Goal: Information Seeking & Learning: Learn about a topic

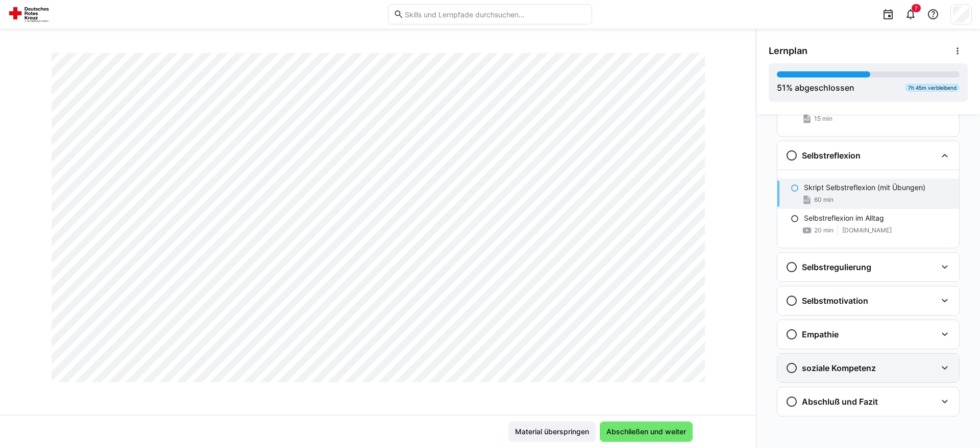
scroll to position [6765, 0]
click at [637, 437] on span "Abschließen und weiter" at bounding box center [645, 432] width 93 height 20
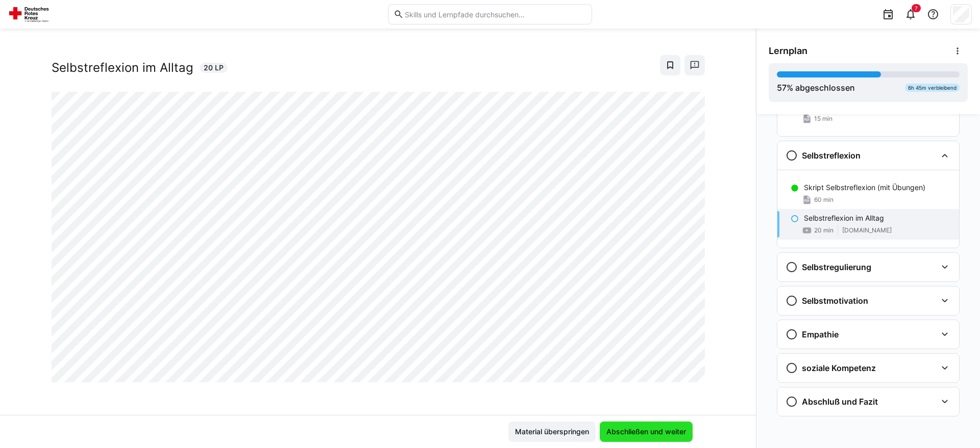
click at [637, 437] on span "Abschließen und weiter" at bounding box center [645, 432] width 93 height 20
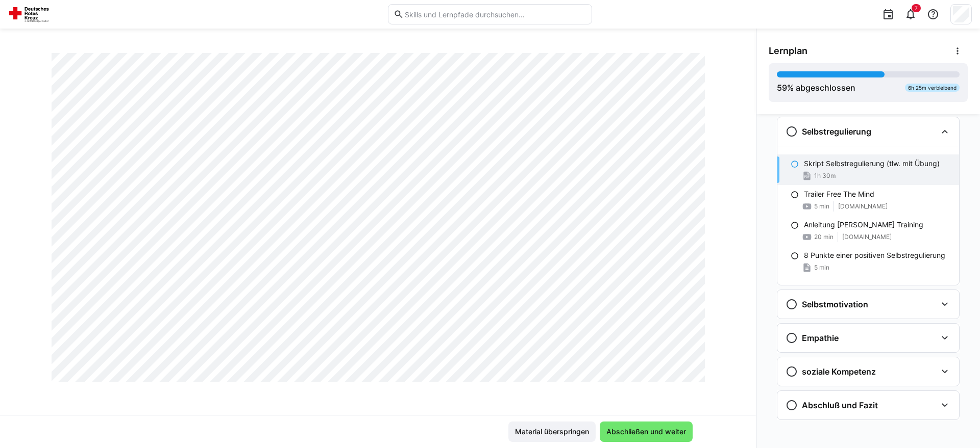
scroll to position [914, 0]
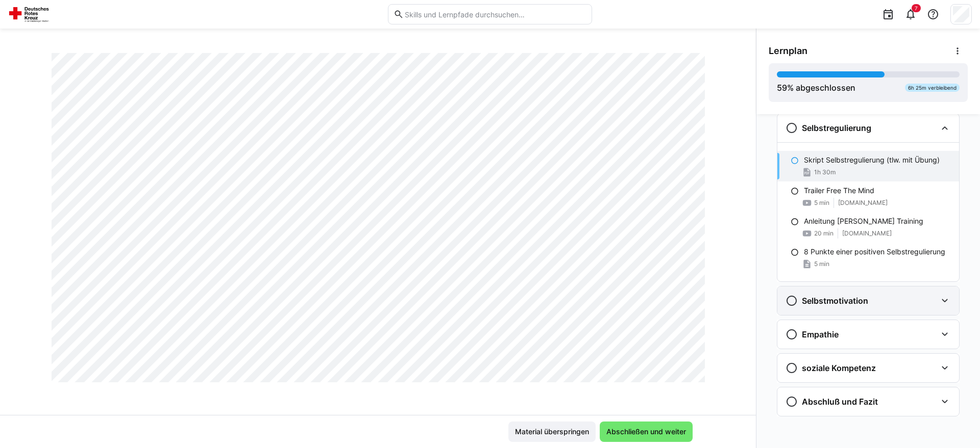
click at [849, 307] on div "Selbstmotivation" at bounding box center [826, 301] width 83 height 12
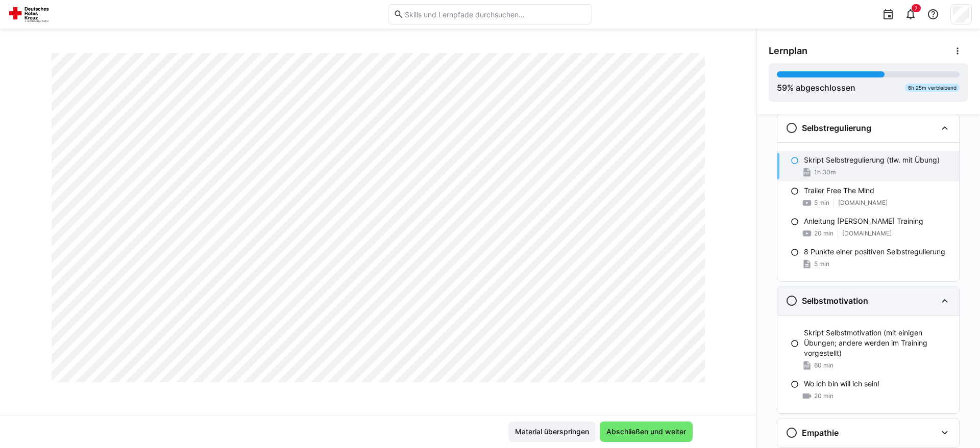
scroll to position [966, 0]
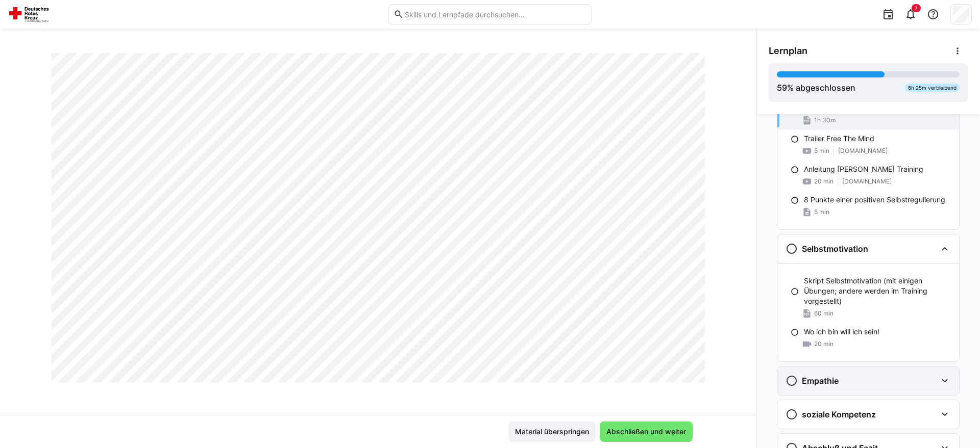
click at [849, 376] on div "Empathie" at bounding box center [860, 381] width 151 height 12
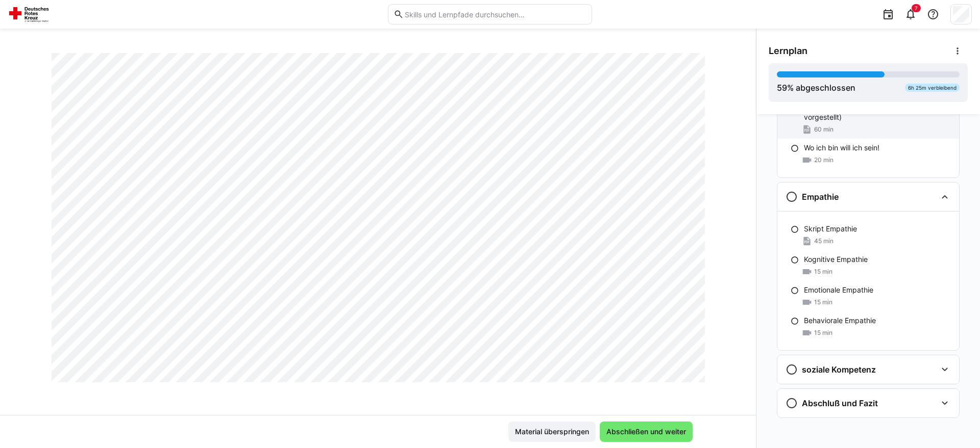
scroll to position [1152, 0]
click at [858, 373] on h3 "soziale Kompetenz" at bounding box center [839, 368] width 74 height 10
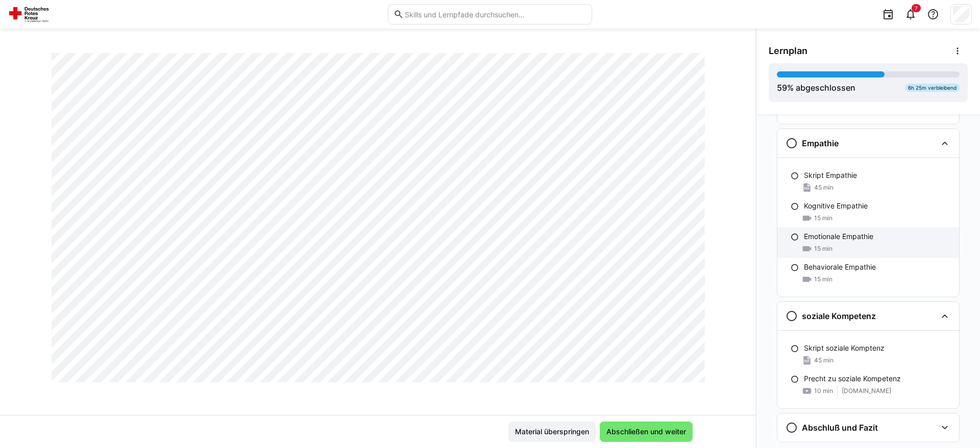
scroll to position [1230, 0]
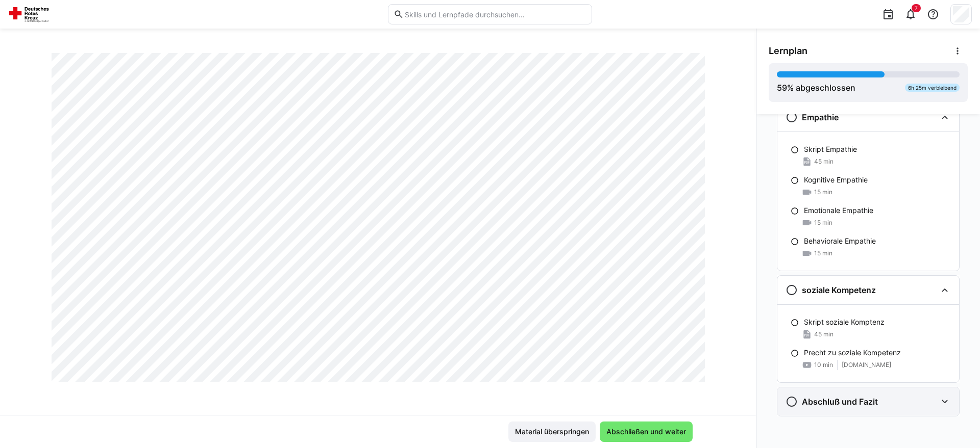
click at [858, 410] on div "Abschluß und Fazit" at bounding box center [868, 402] width 182 height 29
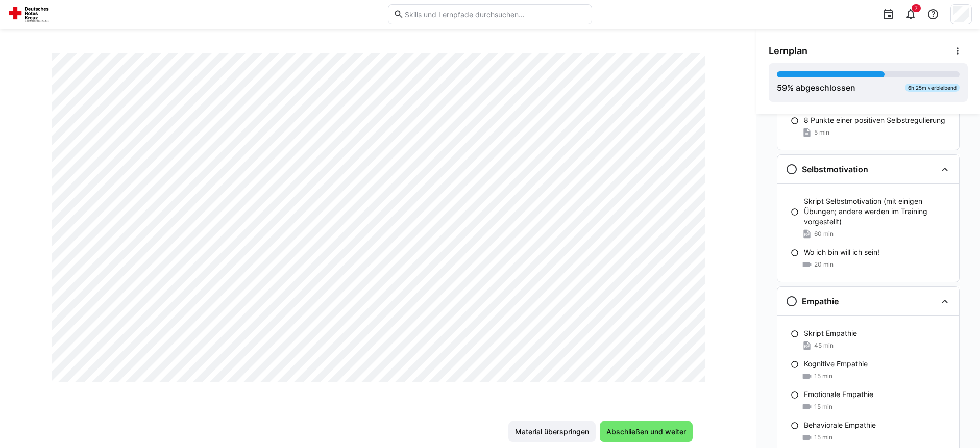
scroll to position [890, 0]
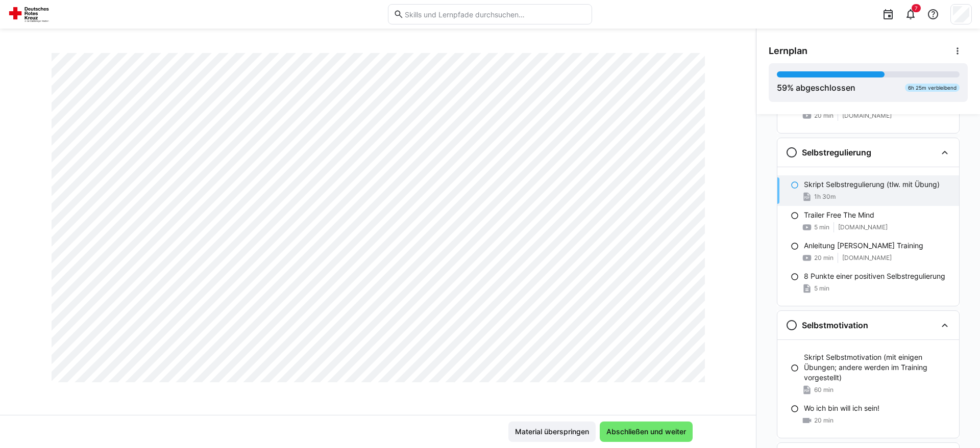
click at [895, 183] on p "Skript Selbstregulierung (tlw. mit Übung)" at bounding box center [872, 185] width 136 height 10
click at [650, 430] on span "Abschließen und weiter" at bounding box center [646, 432] width 83 height 10
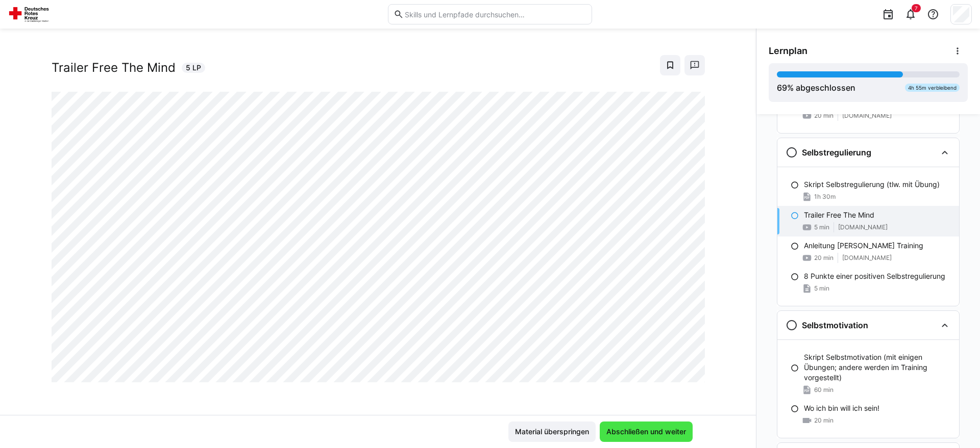
scroll to position [17, 0]
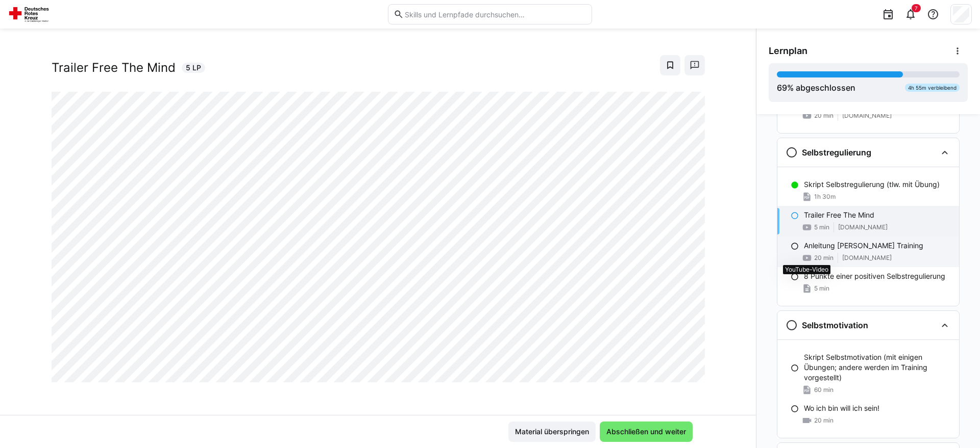
click at [810, 256] on eds-icon at bounding box center [807, 258] width 10 height 10
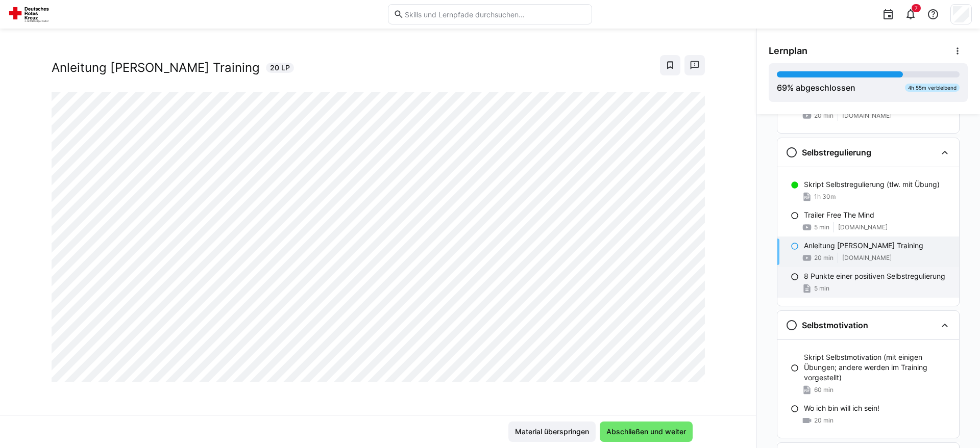
click at [899, 282] on div "8 Punkte einer positiven Selbstregulierung 5 min" at bounding box center [868, 282] width 182 height 31
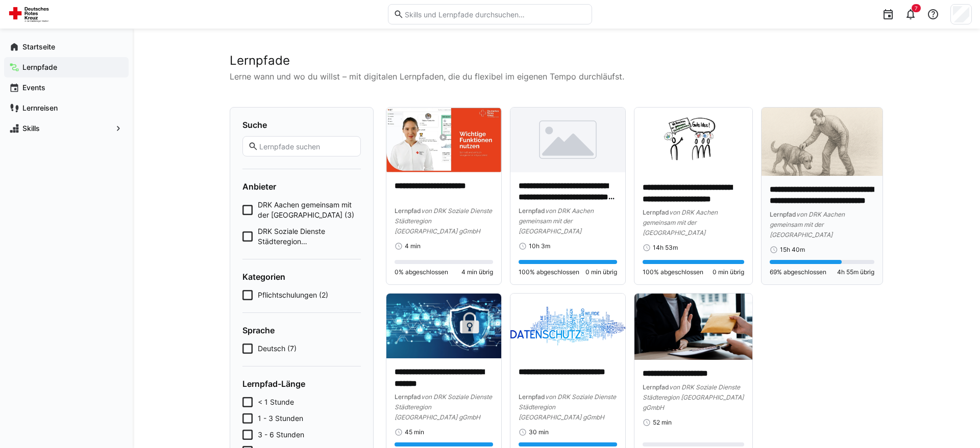
click at [842, 160] on img at bounding box center [821, 142] width 121 height 68
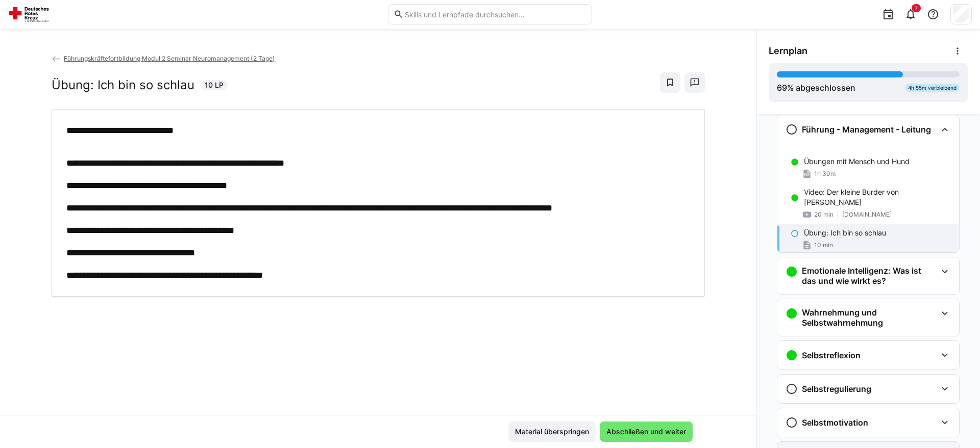
scroll to position [265, 0]
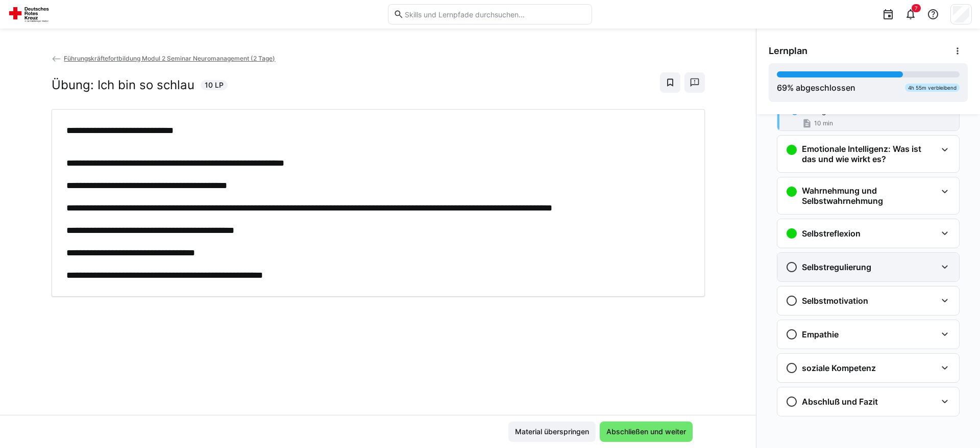
click at [871, 258] on div "Selbstregulierung" at bounding box center [868, 267] width 182 height 29
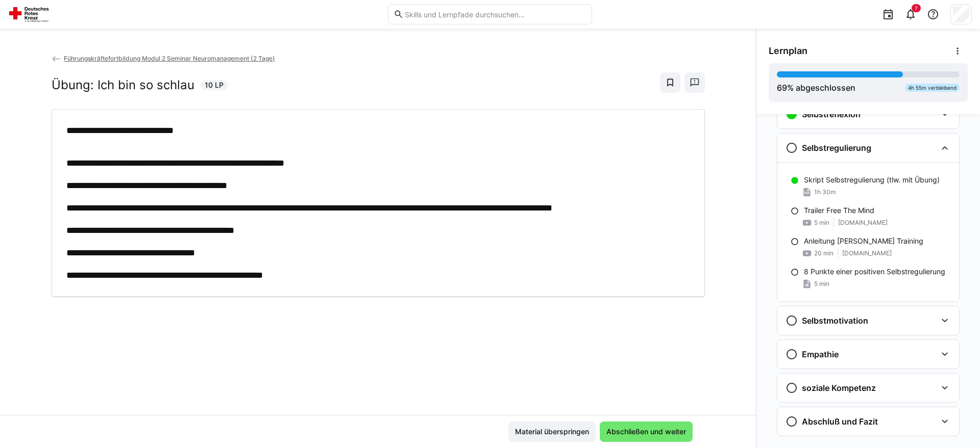
scroll to position [405, 0]
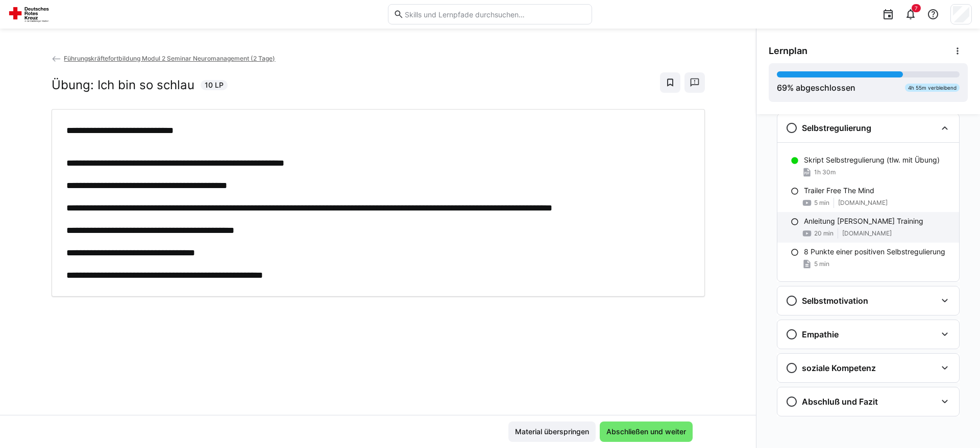
click at [878, 222] on p "Anleitung [PERSON_NAME] Training" at bounding box center [863, 221] width 119 height 10
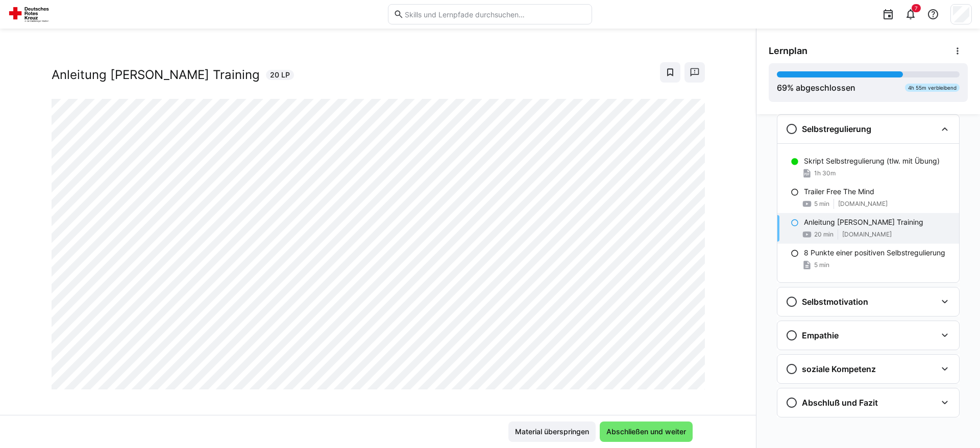
scroll to position [17, 0]
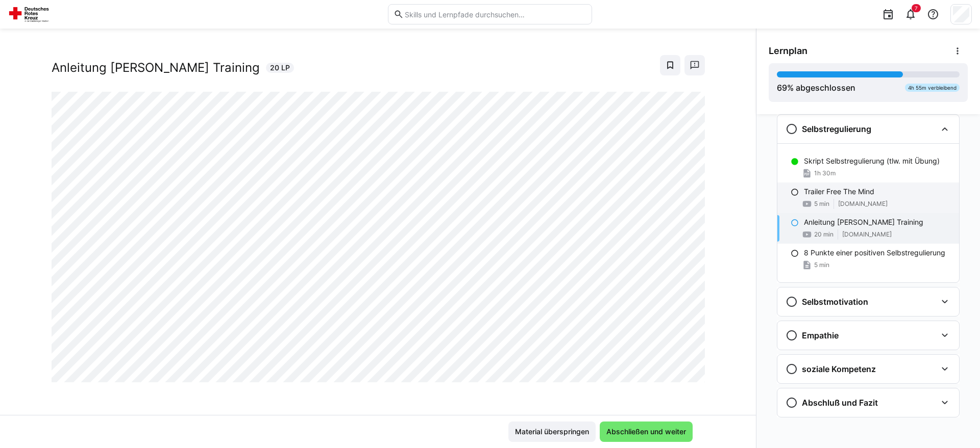
click at [829, 200] on span "5 min" at bounding box center [821, 204] width 15 height 8
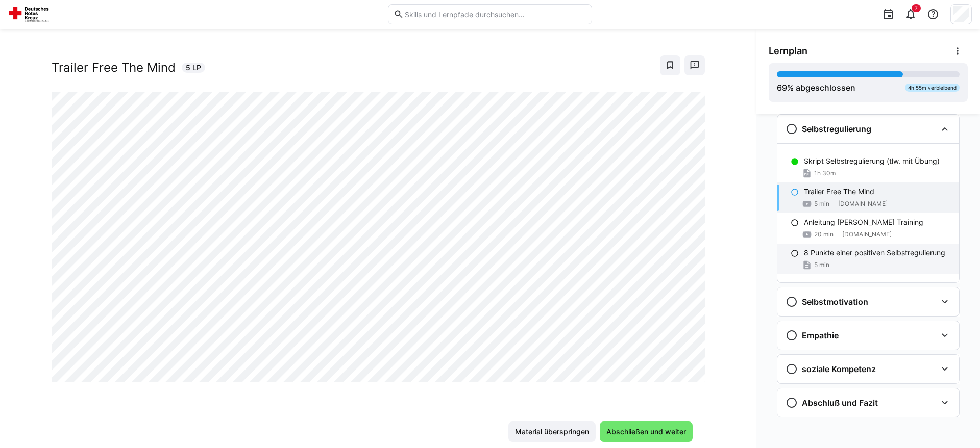
scroll to position [195, 0]
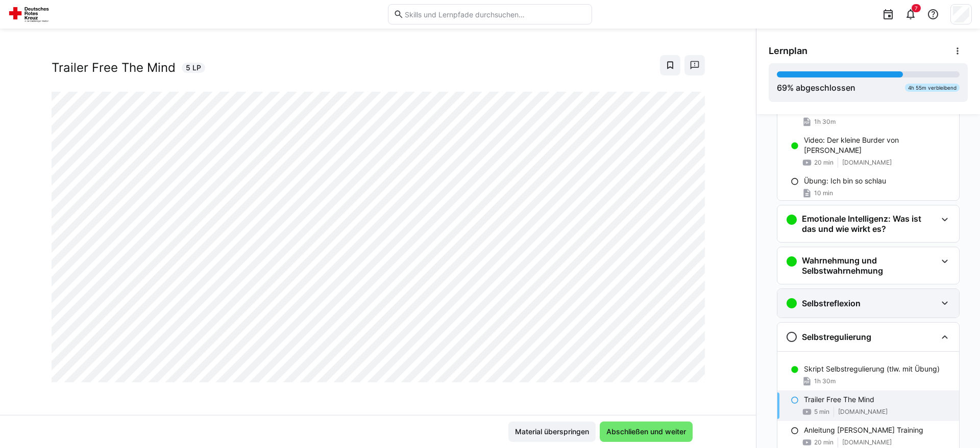
click at [865, 305] on div "Selbstreflexion" at bounding box center [860, 303] width 151 height 12
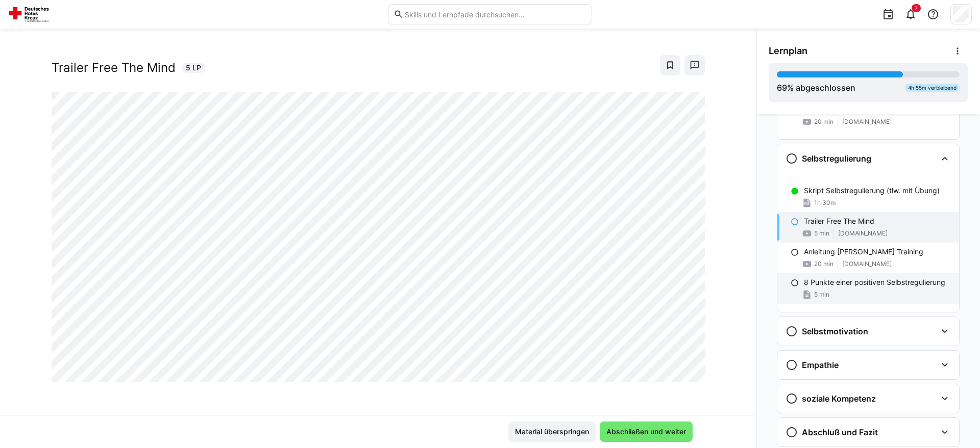
scroll to position [431, 0]
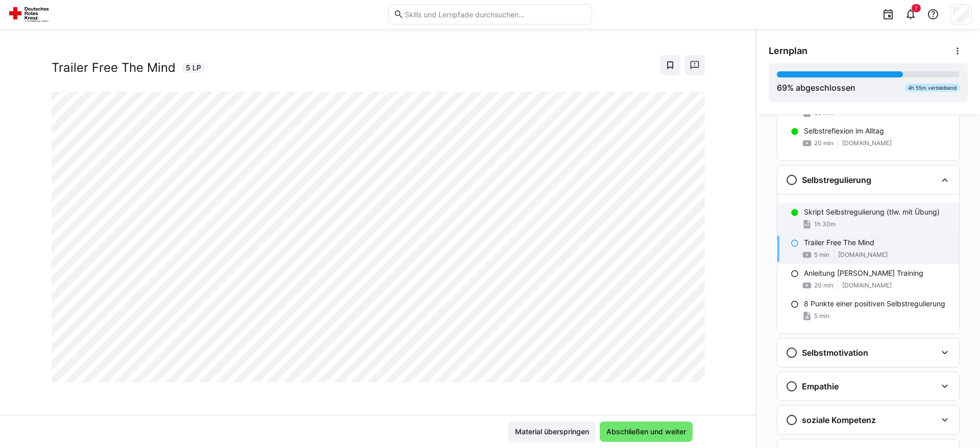
click at [876, 213] on p "Skript Selbstregulierung (tlw. mit Übung)" at bounding box center [872, 212] width 136 height 10
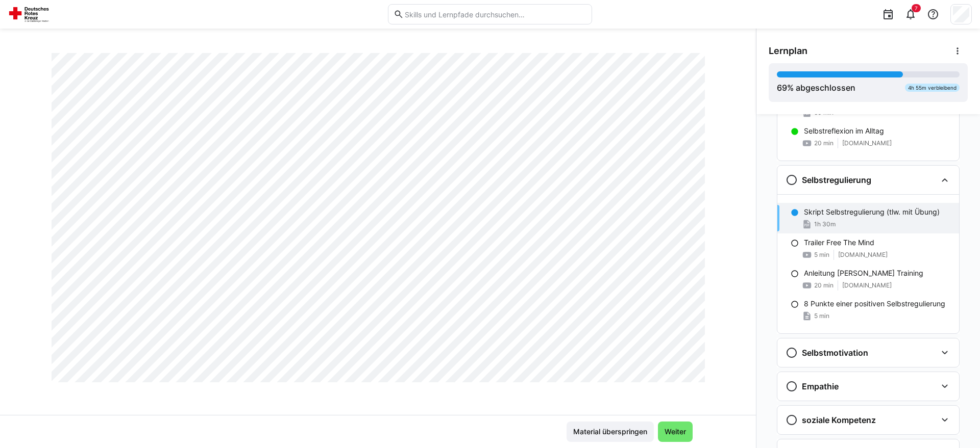
scroll to position [2962, 0]
click at [679, 429] on span "Weiter" at bounding box center [675, 432] width 24 height 10
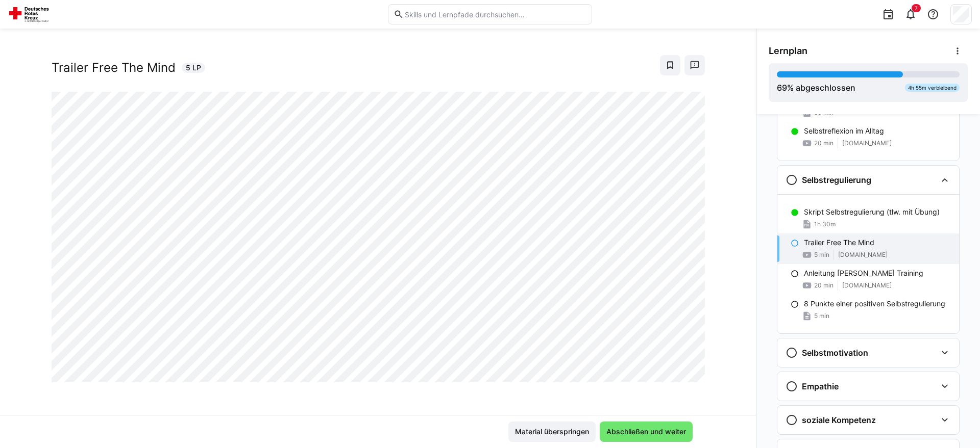
scroll to position [17, 0]
click at [839, 176] on h3 "Selbstregulierung" at bounding box center [836, 180] width 69 height 10
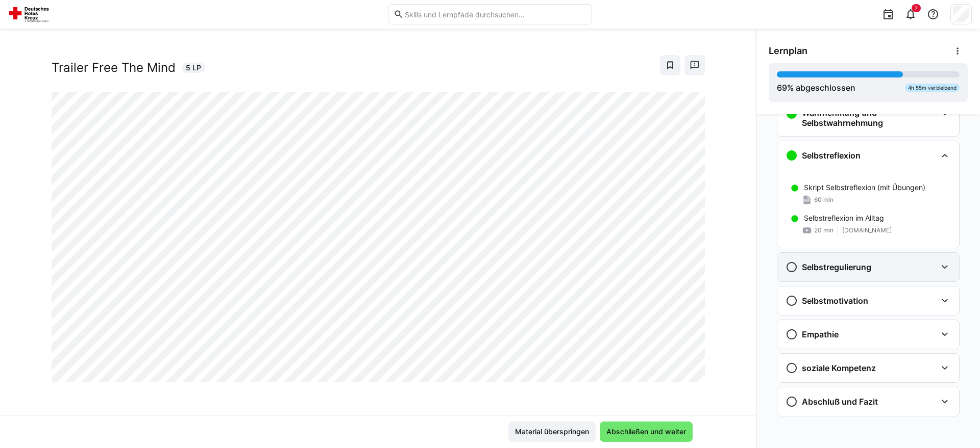
scroll to position [343, 0]
click at [833, 269] on h3 "Selbstregulierung" at bounding box center [836, 267] width 69 height 10
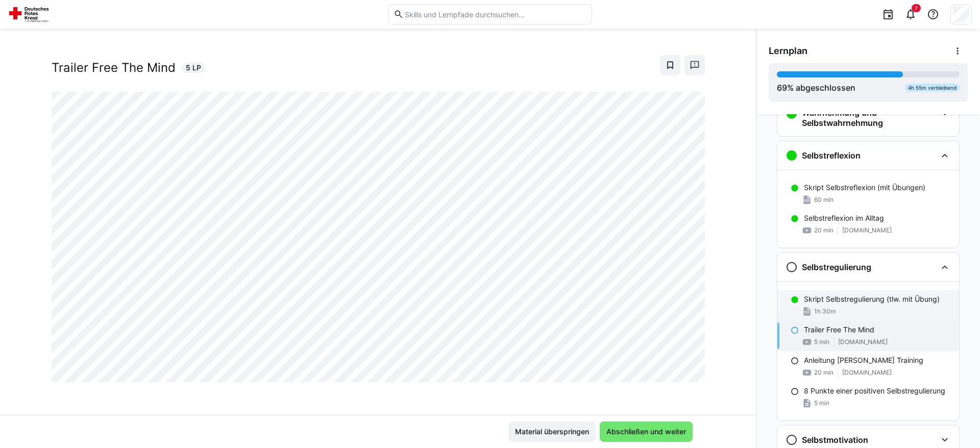
click at [864, 299] on p "Skript Selbstregulierung (tlw. mit Übung)" at bounding box center [872, 299] width 136 height 10
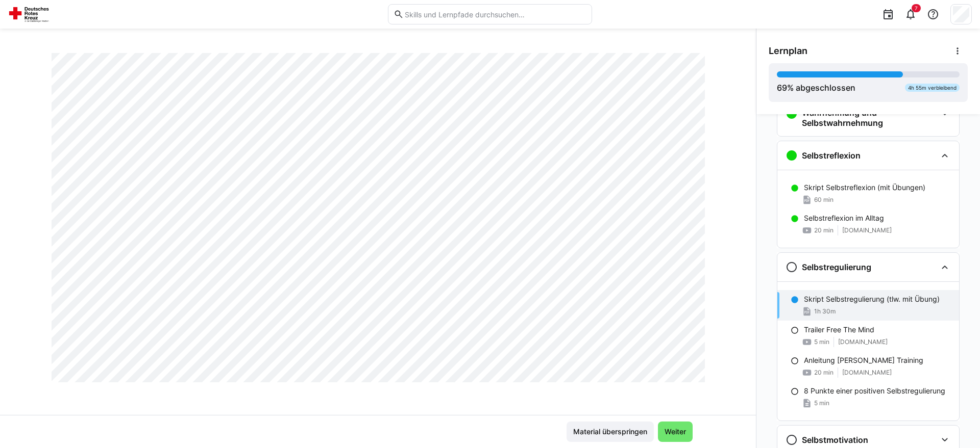
scroll to position [2701, 0]
click at [764, 210] on div "Wichtige Vorbemerkung zum Training emotionaler und sozialer Kompetenzen Hinweis…" at bounding box center [867, 281] width 223 height 334
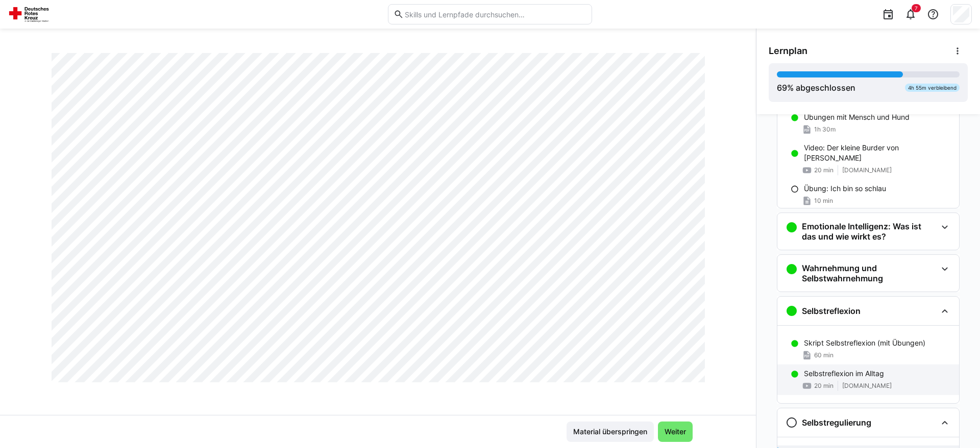
scroll to position [187, 0]
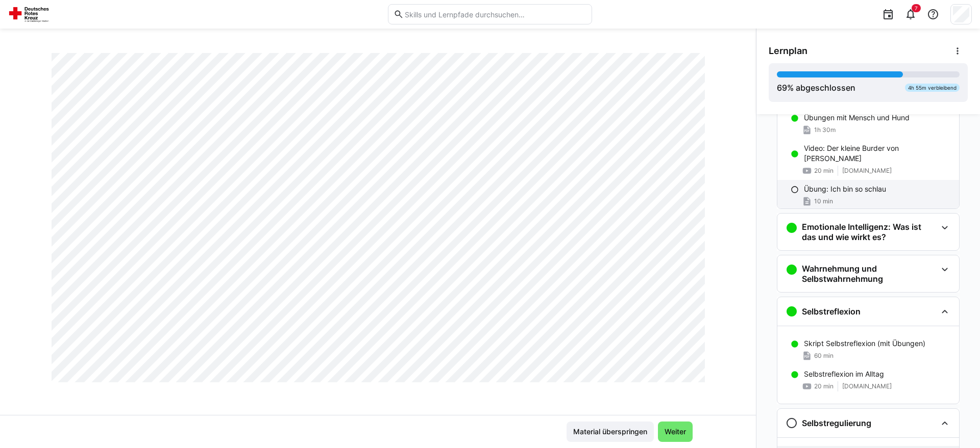
click at [875, 184] on p "Übung: Ich bin so schlau" at bounding box center [845, 189] width 82 height 10
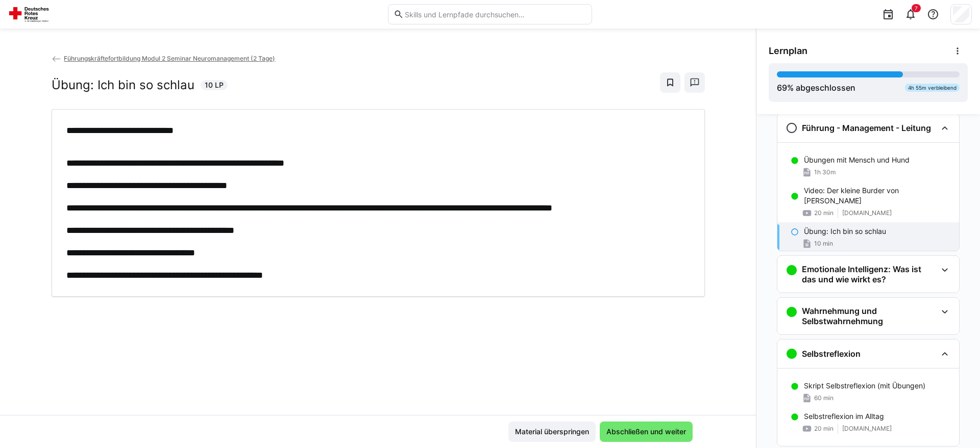
scroll to position [144, 0]
click at [682, 432] on span "Abschließen und weiter" at bounding box center [646, 432] width 83 height 10
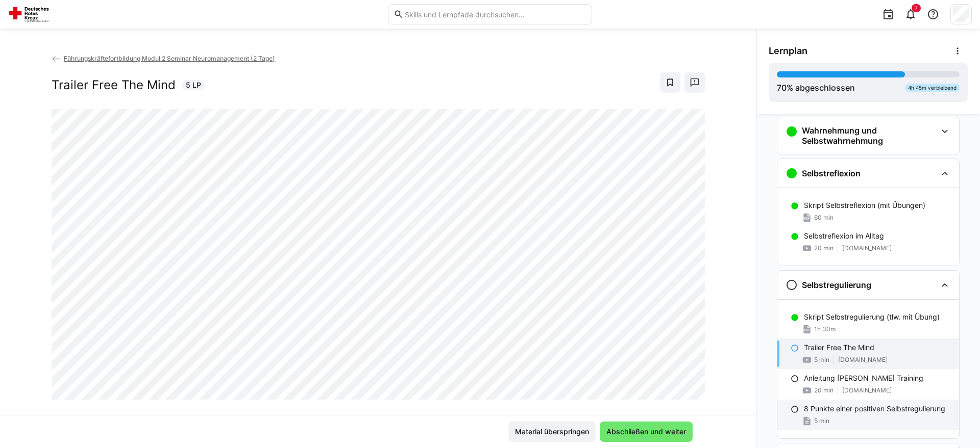
scroll to position [430, 0]
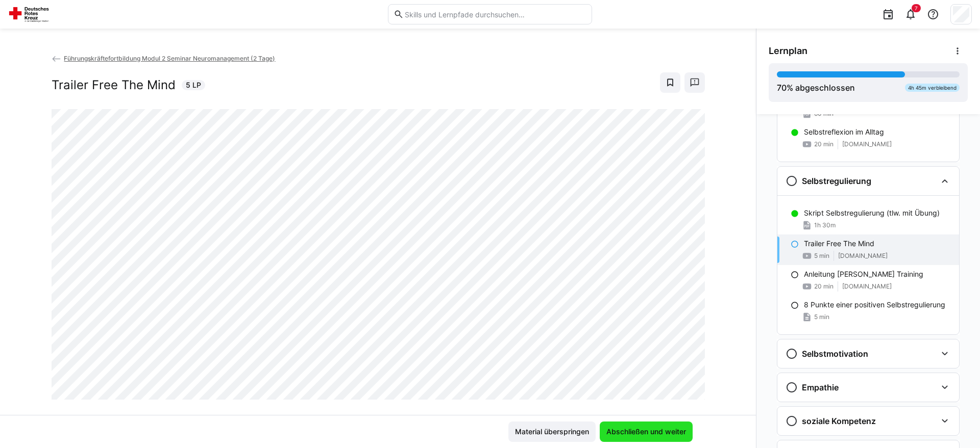
click at [645, 430] on span "Abschließen und weiter" at bounding box center [646, 432] width 83 height 10
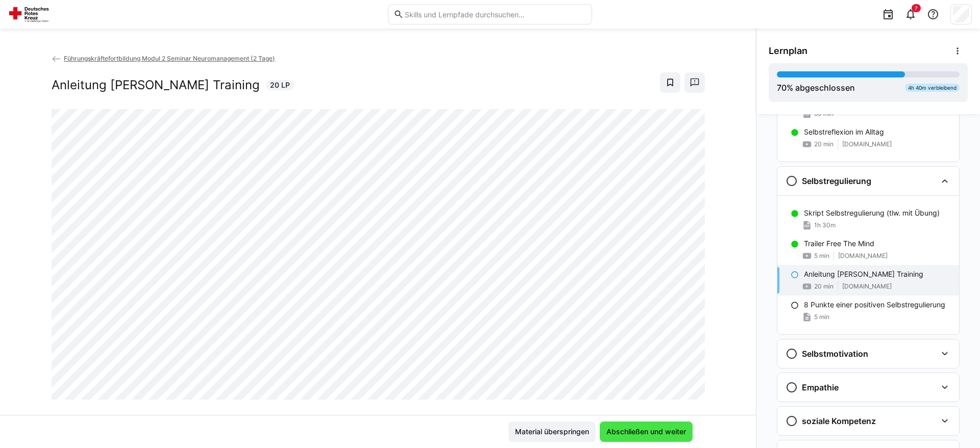
click at [645, 430] on span "Abschließen und weiter" at bounding box center [646, 432] width 83 height 10
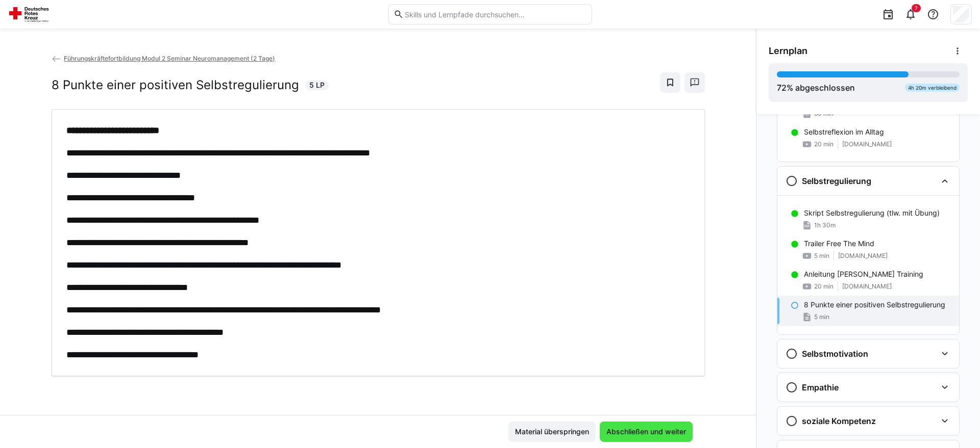
click at [631, 435] on span "Abschließen und weiter" at bounding box center [646, 432] width 83 height 10
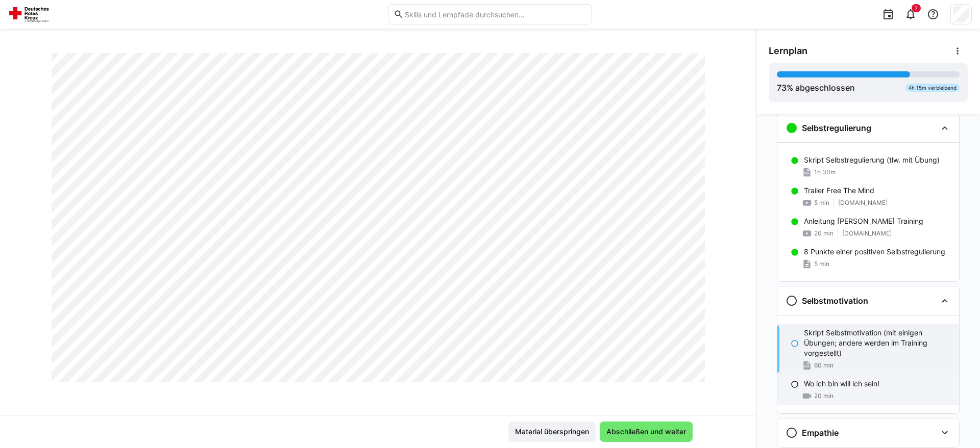
scroll to position [581, 0]
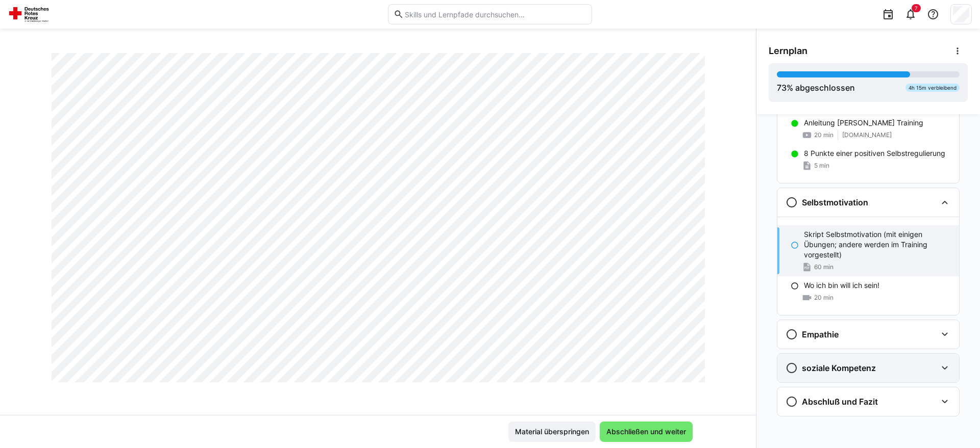
click at [831, 368] on h3 "soziale Kompetenz" at bounding box center [839, 368] width 74 height 10
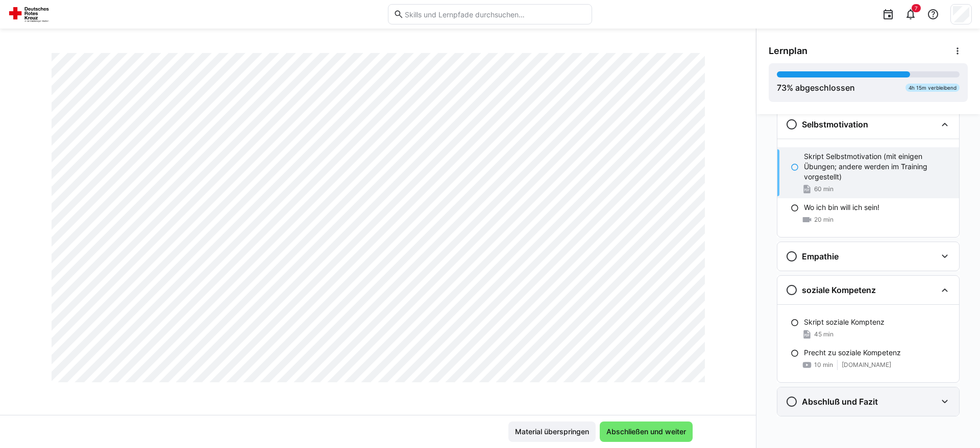
click at [830, 397] on h3 "Abschluß und Fazit" at bounding box center [840, 402] width 76 height 10
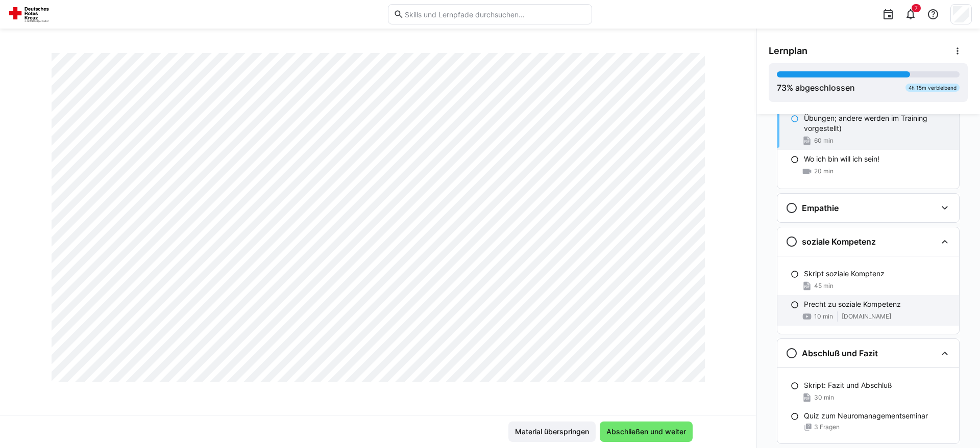
scroll to position [735, 0]
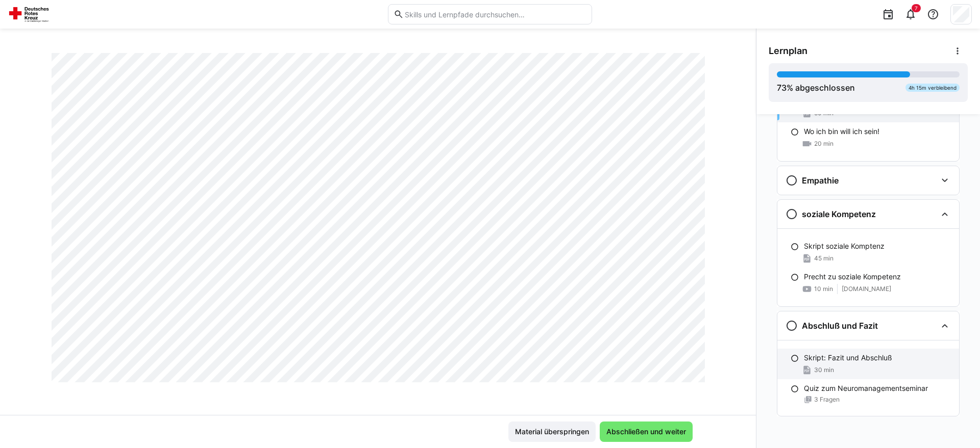
click at [877, 362] on p "Skript: Fazit und Abschluß" at bounding box center [848, 358] width 88 height 10
click at [861, 407] on div "Quiz zum Neuromanagementseminar 3 Fragen" at bounding box center [868, 394] width 182 height 29
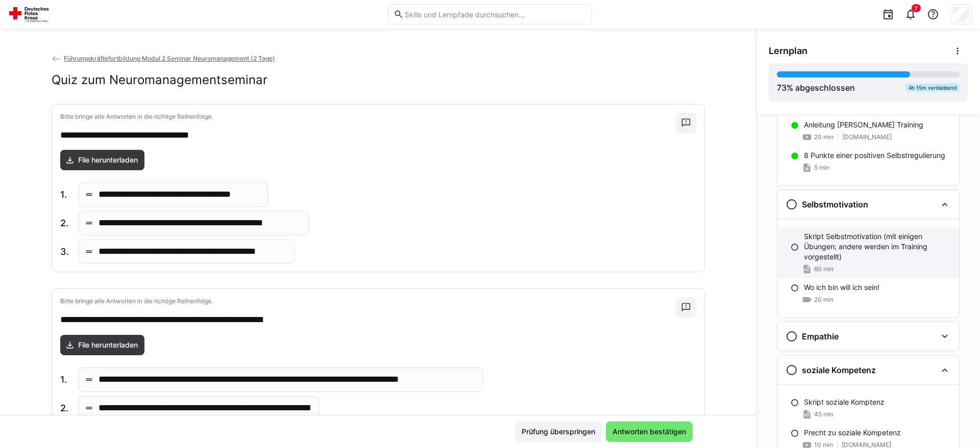
scroll to position [423, 0]
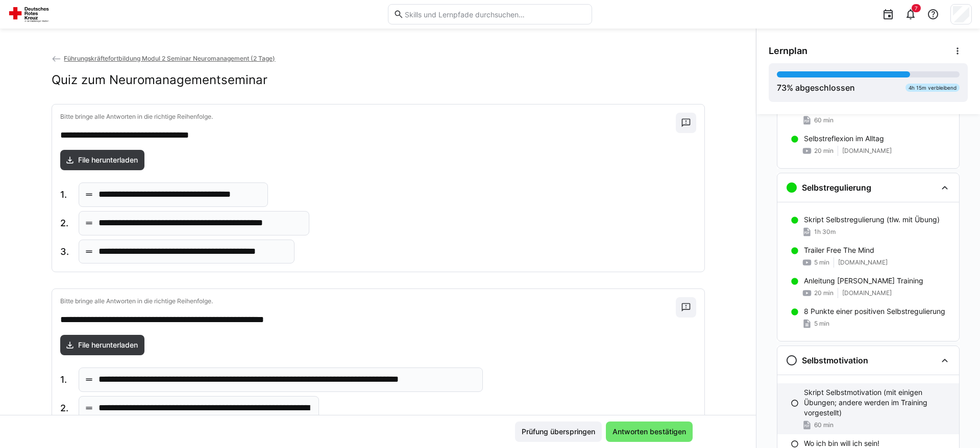
click at [835, 391] on p "Skript Selbstmotivation (mit einigen Übungen; andere werden im Training vorgest…" at bounding box center [877, 403] width 147 height 31
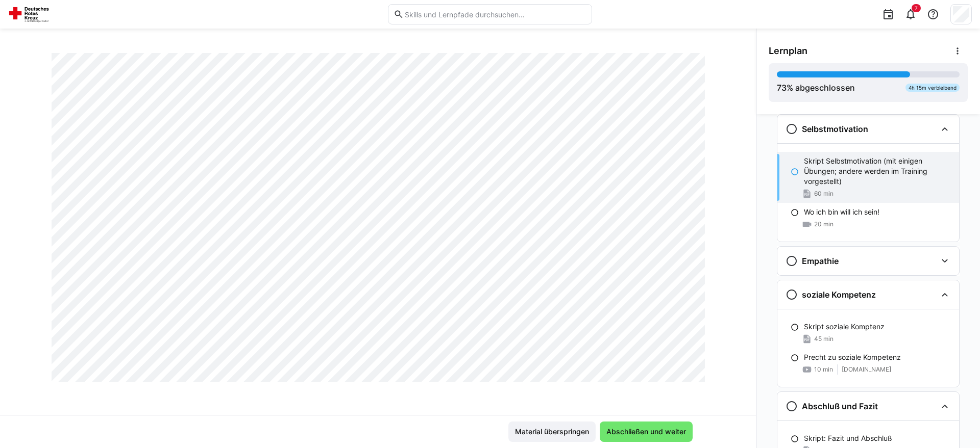
scroll to position [328, 0]
click at [823, 168] on p "Skript Selbstmotivation (mit einigen Übungen; andere werden im Training vorgest…" at bounding box center [877, 171] width 147 height 31
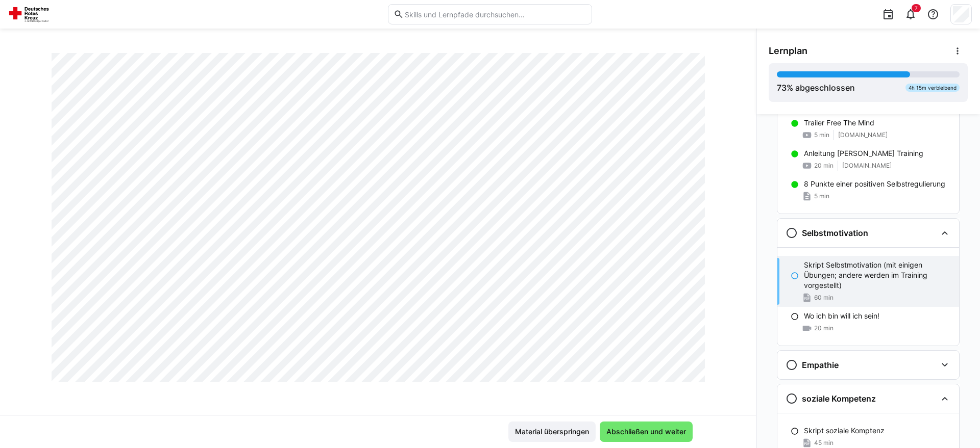
scroll to position [1889, 0]
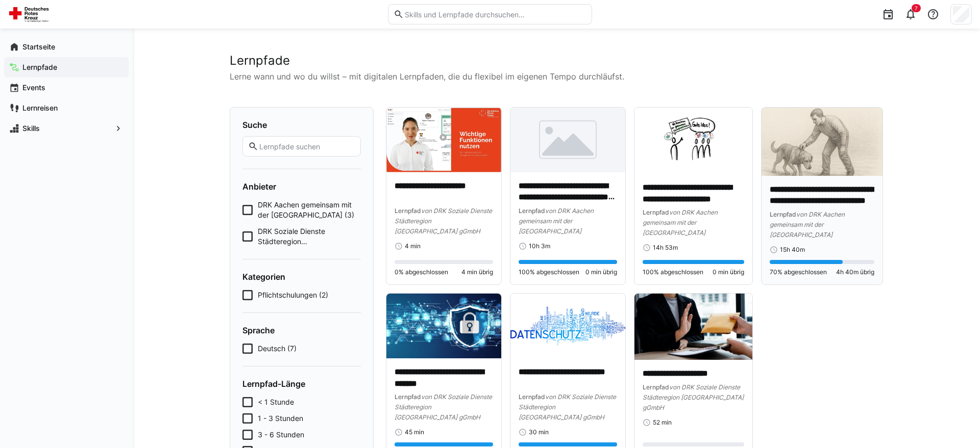
click at [845, 135] on img at bounding box center [821, 142] width 121 height 68
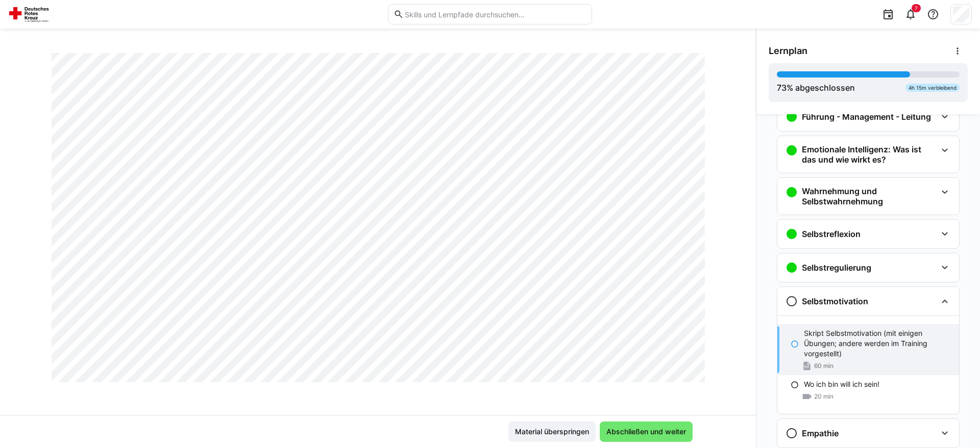
scroll to position [157, 0]
click at [835, 348] on p "Skript Selbstmotivation (mit einigen Übungen; andere werden im Training vorgest…" at bounding box center [877, 343] width 147 height 31
click at [835, 335] on p "Skript Selbstmotivation (mit einigen Übungen; andere werden im Training vorgest…" at bounding box center [877, 343] width 147 height 31
click at [611, 440] on span "Abschließen und weiter" at bounding box center [645, 432] width 93 height 20
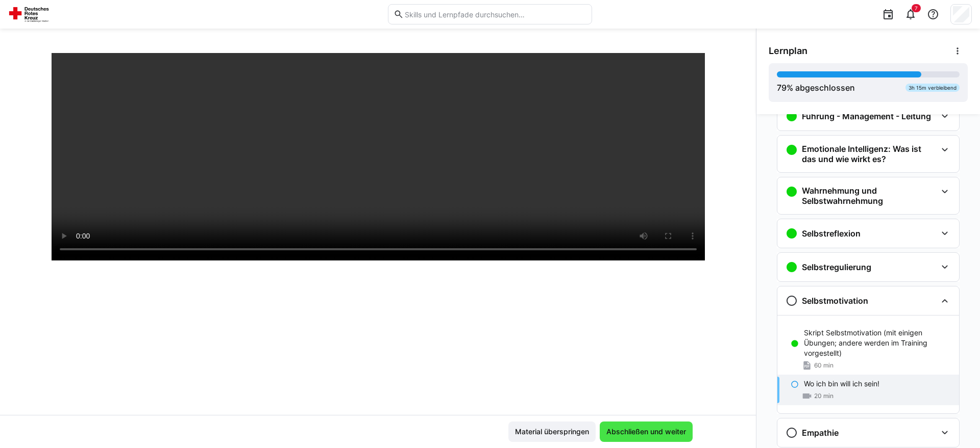
scroll to position [175, 0]
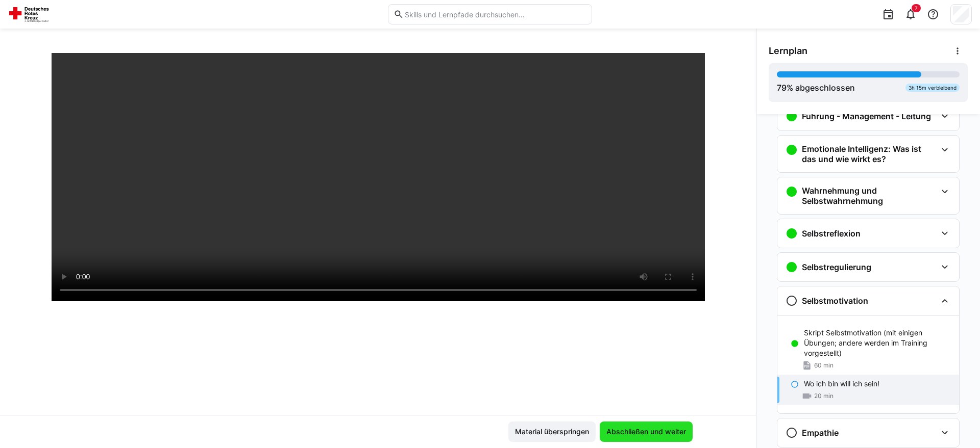
click at [625, 436] on span "Abschließen und weiter" at bounding box center [646, 432] width 83 height 10
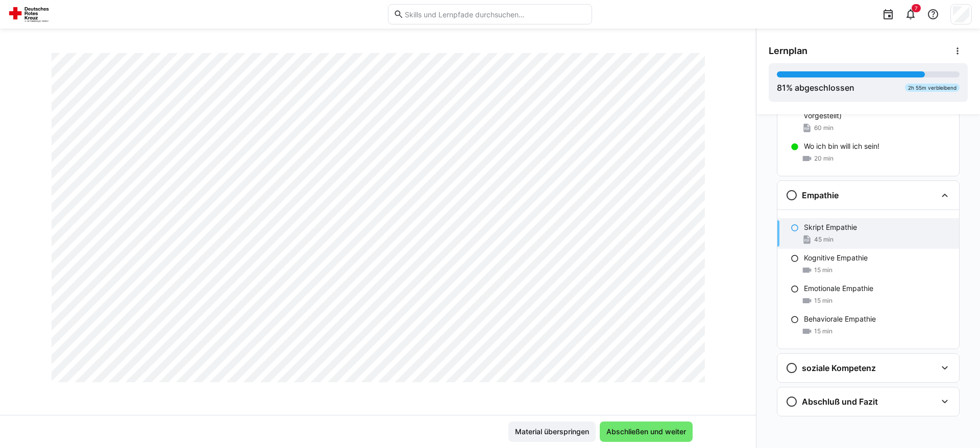
scroll to position [1041, 0]
click at [645, 428] on span "Abschließen und weiter" at bounding box center [646, 432] width 83 height 10
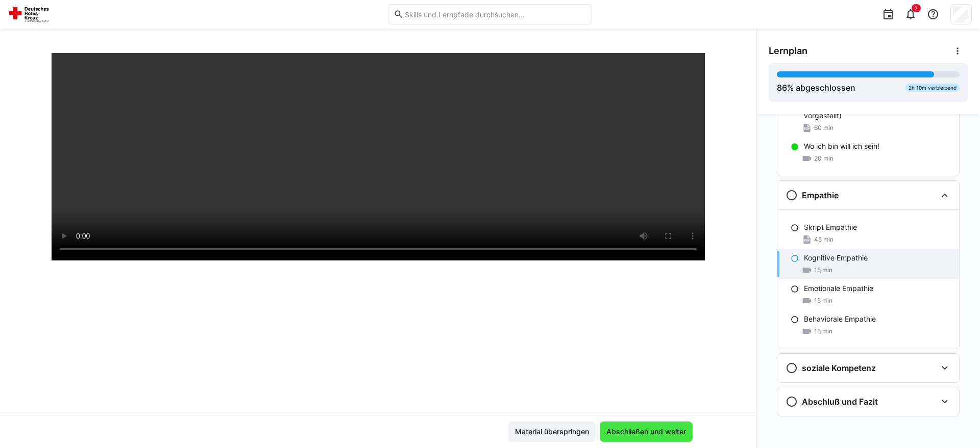
scroll to position [175, 0]
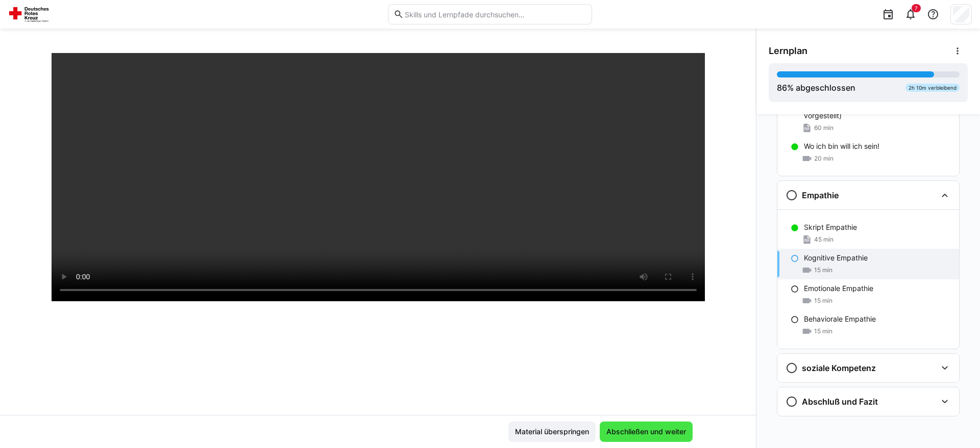
click at [645, 428] on span "Abschließen und weiter" at bounding box center [646, 432] width 83 height 10
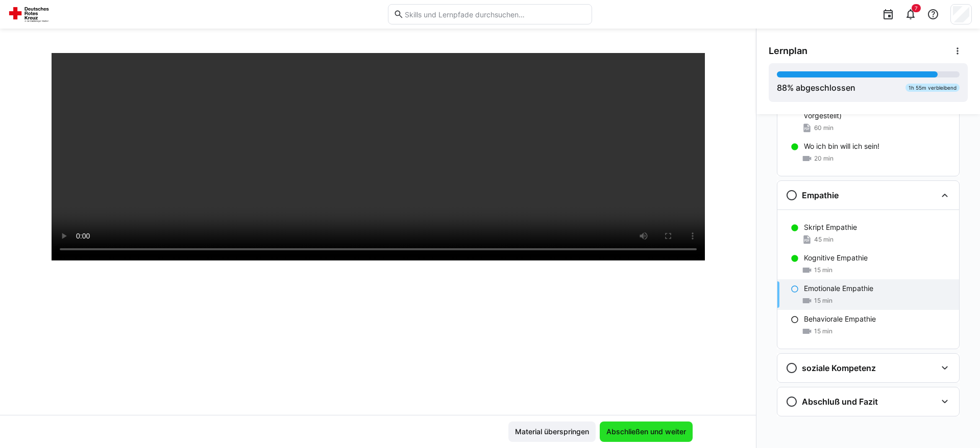
click at [645, 428] on span "Abschließen und weiter" at bounding box center [646, 432] width 83 height 10
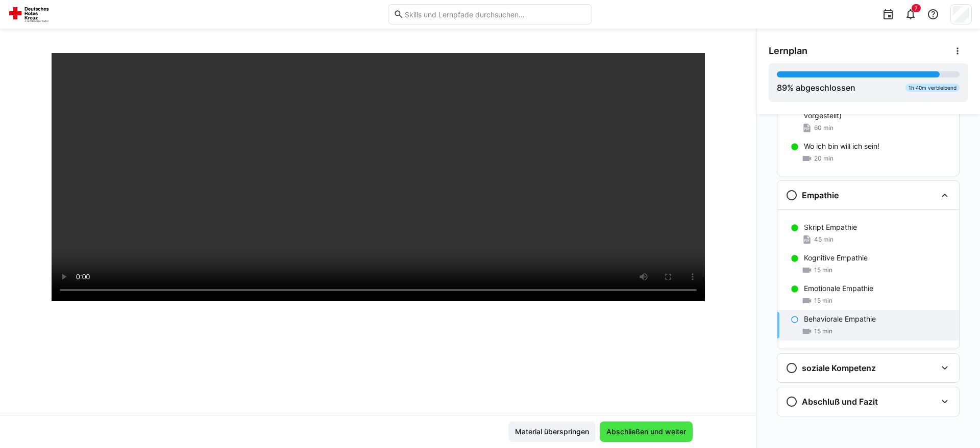
click at [645, 428] on span "Abschließen und weiter" at bounding box center [646, 432] width 83 height 10
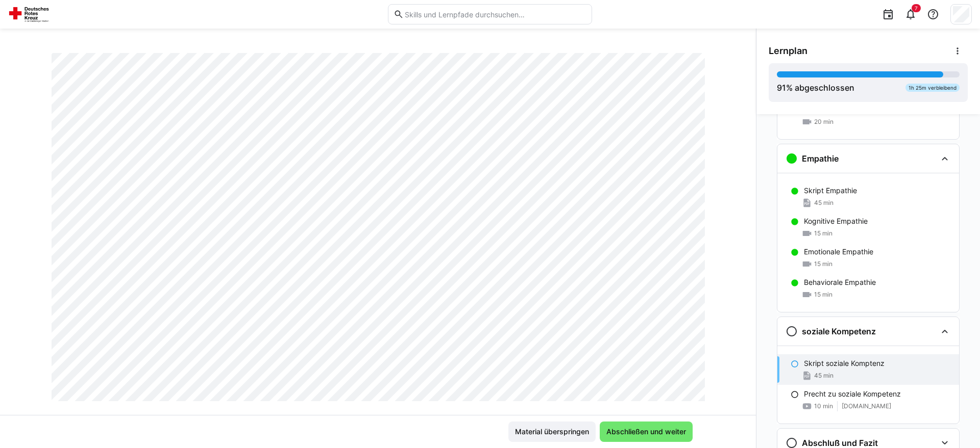
scroll to position [472, 0]
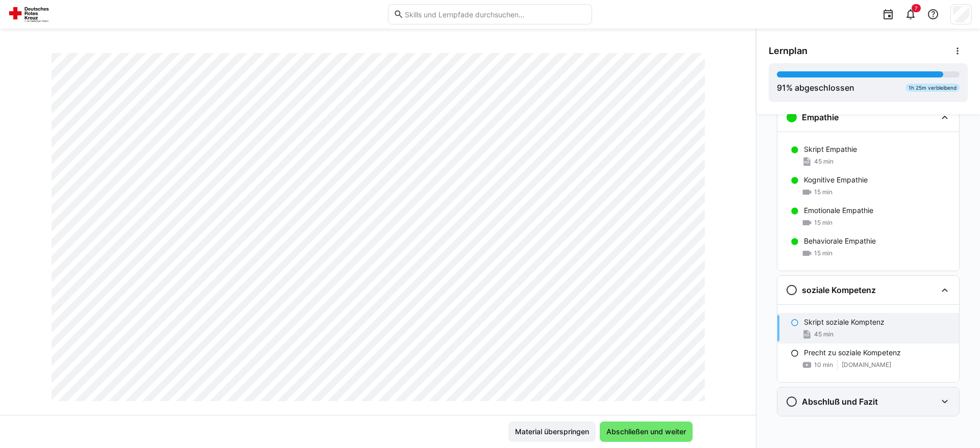
click at [819, 403] on h3 "Abschluß und Fazit" at bounding box center [840, 402] width 76 height 10
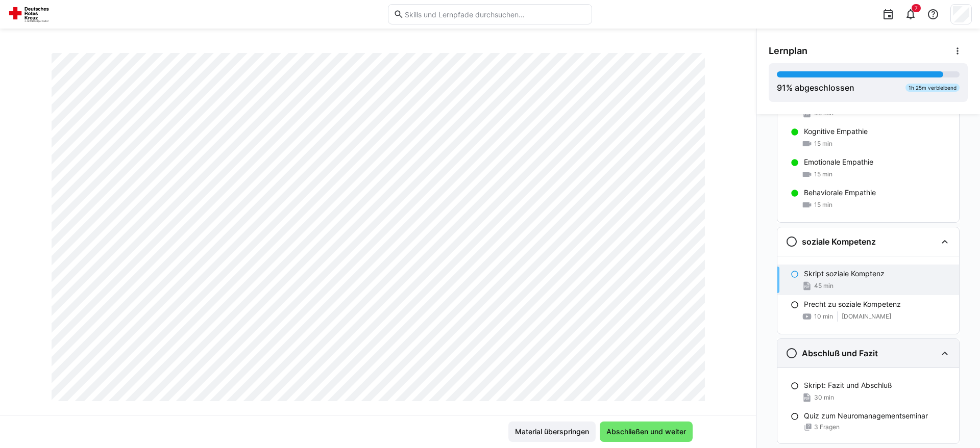
scroll to position [548, 0]
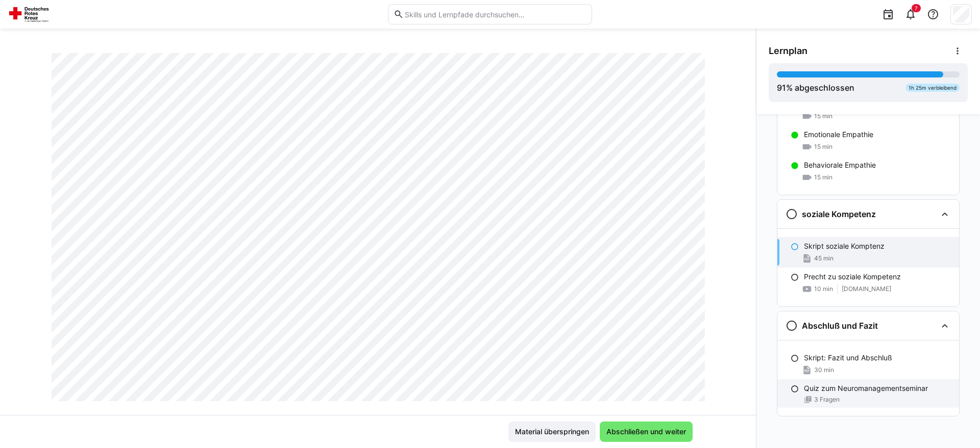
click at [819, 403] on span "3 Fragen" at bounding box center [827, 400] width 26 height 8
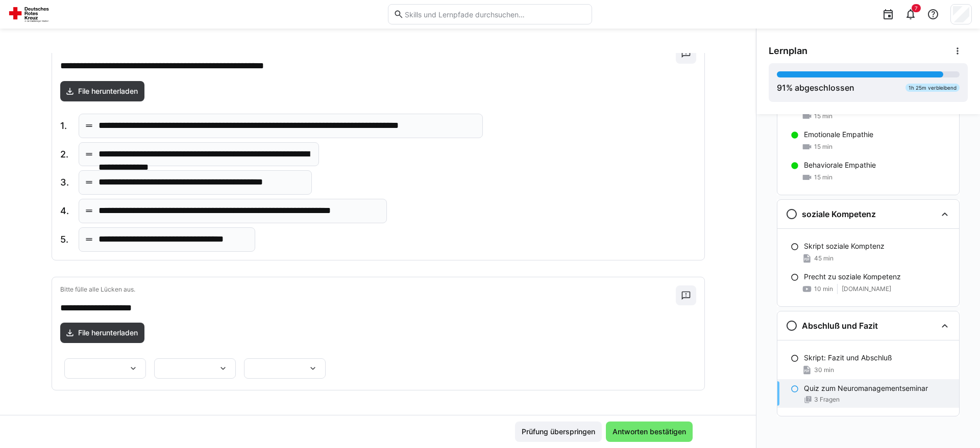
scroll to position [328, 0]
click at [73, 328] on eds-icon at bounding box center [70, 333] width 10 height 10
click at [146, 359] on div at bounding box center [105, 369] width 82 height 20
click at [301, 302] on p "**********" at bounding box center [367, 308] width 615 height 13
click at [146, 359] on div at bounding box center [105, 369] width 82 height 20
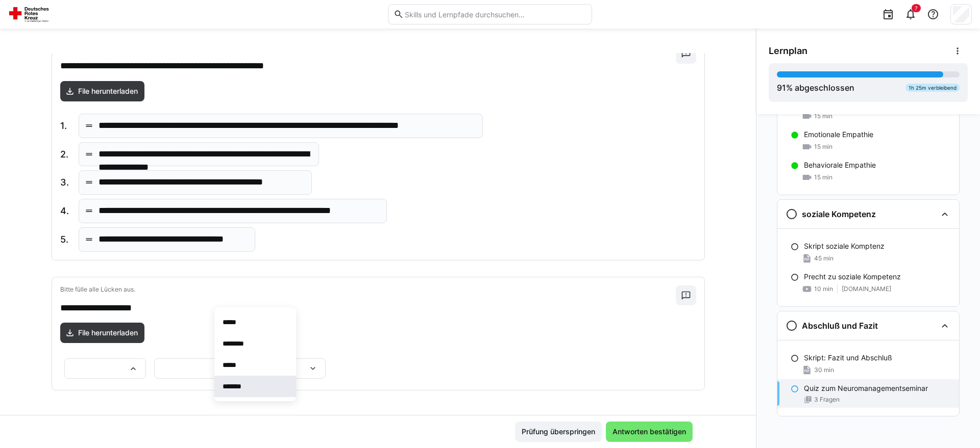
click at [249, 390] on span "*******" at bounding box center [255, 386] width 82 height 21
click at [154, 359] on div at bounding box center [195, 369] width 82 height 20
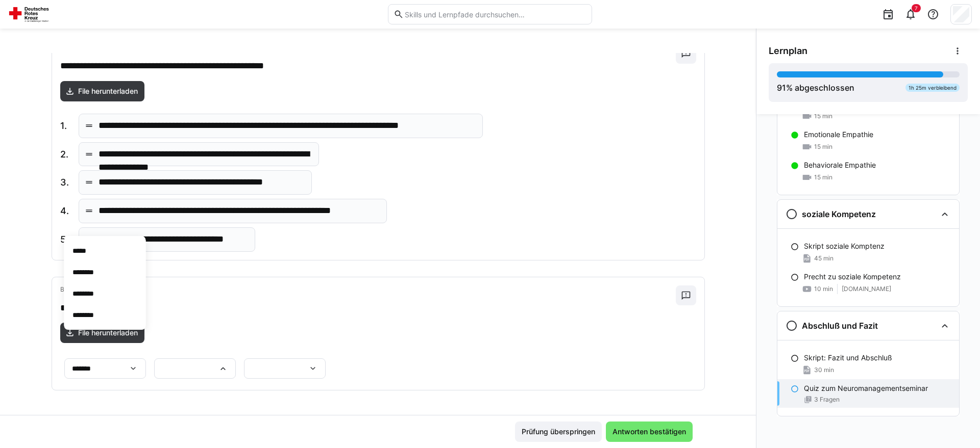
click at [154, 359] on div "***** ******** ******** ********" at bounding box center [195, 369] width 82 height 20
click at [305, 196] on div "**********" at bounding box center [378, 120] width 653 height 541
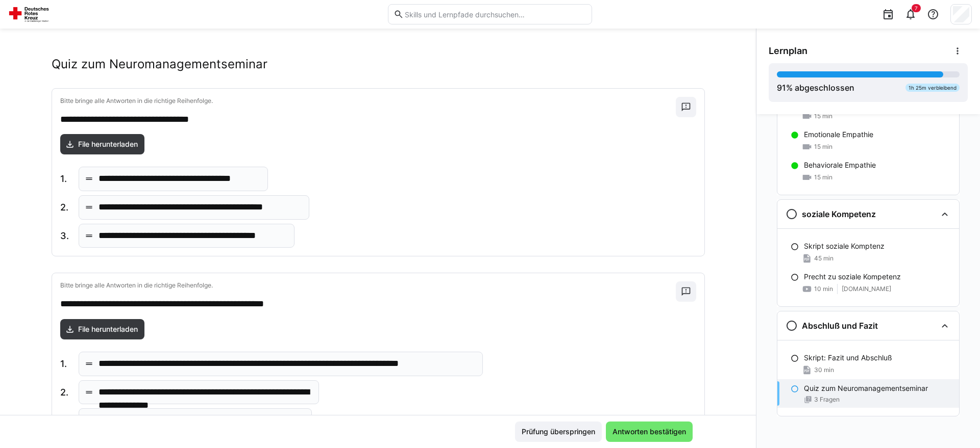
scroll to position [0, 0]
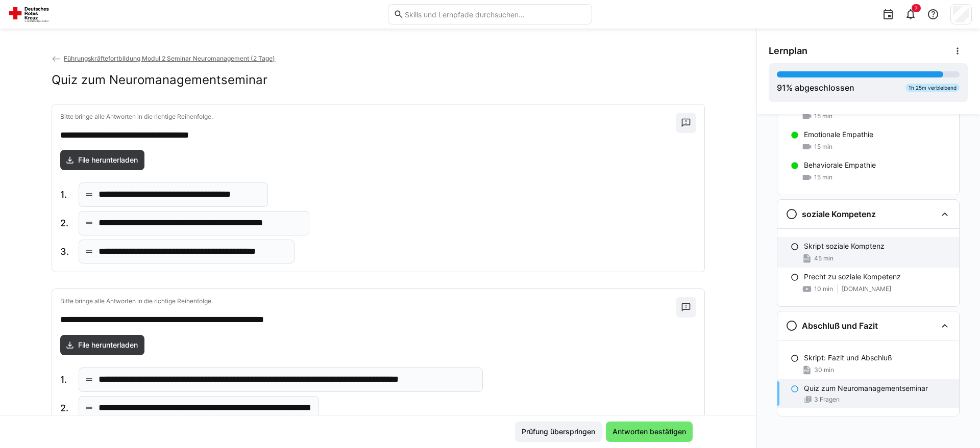
click at [858, 244] on p "Skript soziale Komptenz" at bounding box center [844, 246] width 81 height 10
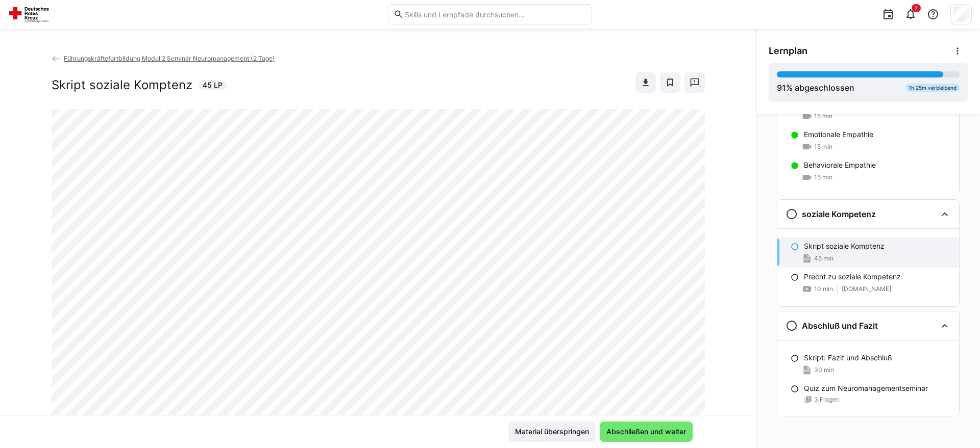
scroll to position [156, 0]
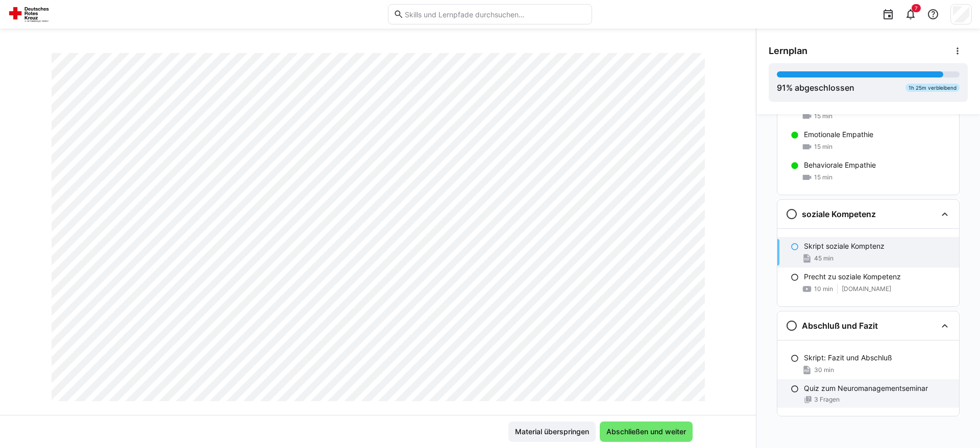
click at [877, 385] on p "Quiz zum Neuromanagementseminar" at bounding box center [866, 389] width 124 height 10
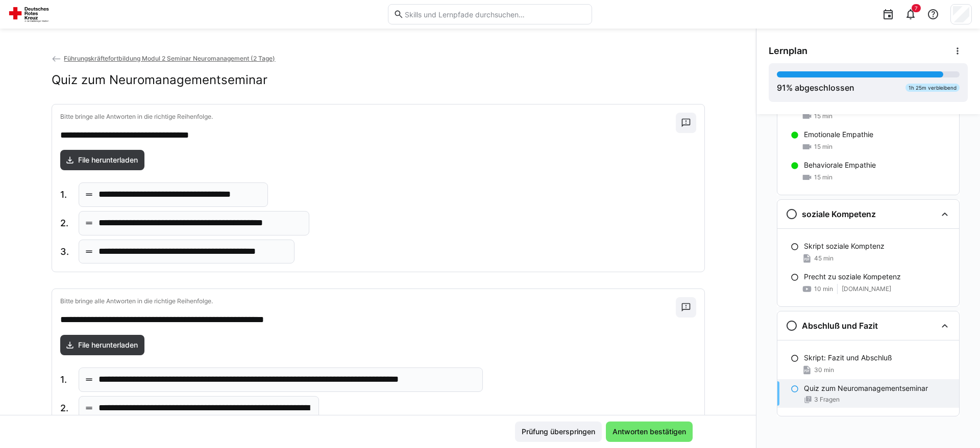
click at [143, 204] on div "**********" at bounding box center [174, 195] width 190 height 24
click at [142, 198] on p "**********" at bounding box center [179, 194] width 162 height 13
drag, startPoint x: 141, startPoint y: 197, endPoint x: 132, endPoint y: 196, distance: 9.2
click at [140, 197] on p "**********" at bounding box center [179, 194] width 162 height 13
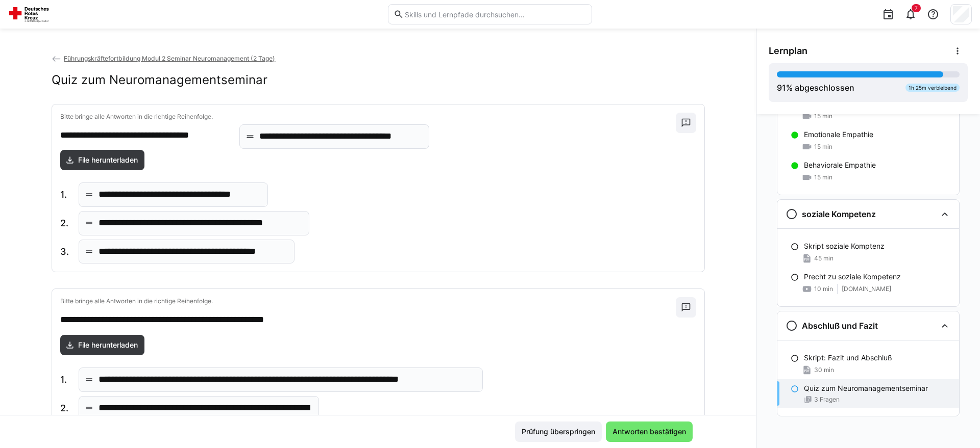
drag, startPoint x: 112, startPoint y: 198, endPoint x: 270, endPoint y: 136, distance: 170.4
click at [270, 136] on body "**********" at bounding box center [490, 224] width 980 height 448
drag, startPoint x: 56, startPoint y: 202, endPoint x: 68, endPoint y: 192, distance: 16.0
click at [56, 200] on div "**********" at bounding box center [378, 189] width 652 height 168
click at [93, 199] on eds-icon at bounding box center [89, 195] width 10 height 10
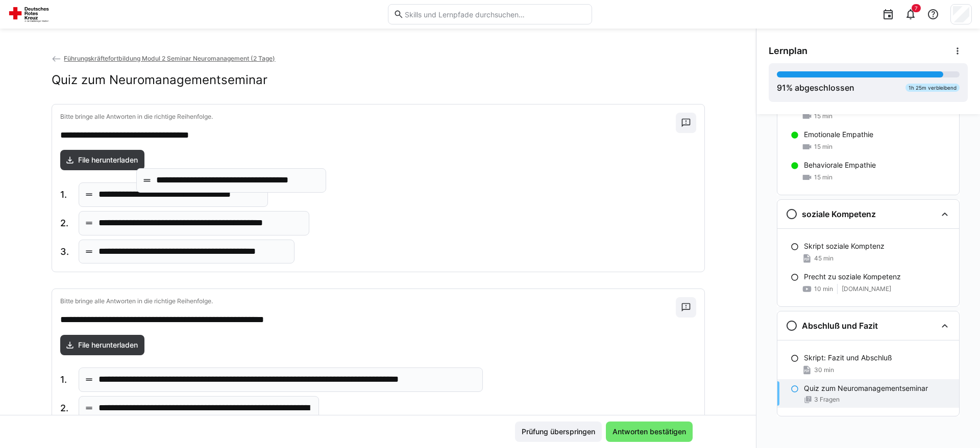
drag, startPoint x: 88, startPoint y: 198, endPoint x: 145, endPoint y: 184, distance: 59.5
click at [145, 184] on body "**********" at bounding box center [490, 224] width 980 height 448
drag, startPoint x: 136, startPoint y: 232, endPoint x: 141, endPoint y: 190, distance: 42.7
click at [141, 190] on body "**********" at bounding box center [490, 224] width 980 height 448
click at [155, 193] on body "**********" at bounding box center [490, 224] width 980 height 448
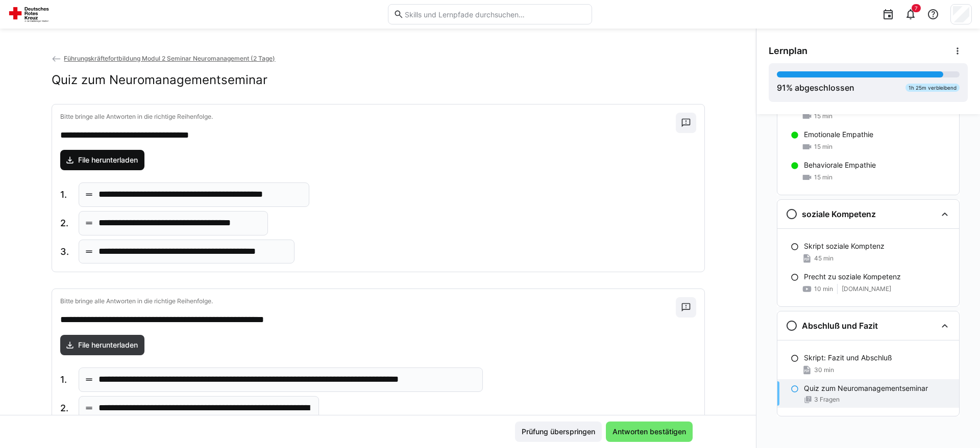
click at [122, 161] on span "File herunterladen" at bounding box center [108, 160] width 63 height 10
click at [131, 197] on p "**********" at bounding box center [199, 194] width 203 height 13
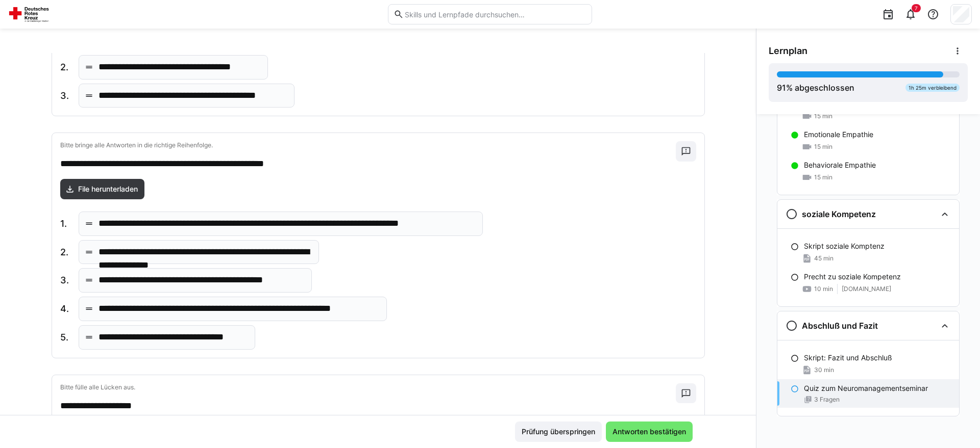
click at [167, 231] on div "**********" at bounding box center [281, 224] width 404 height 24
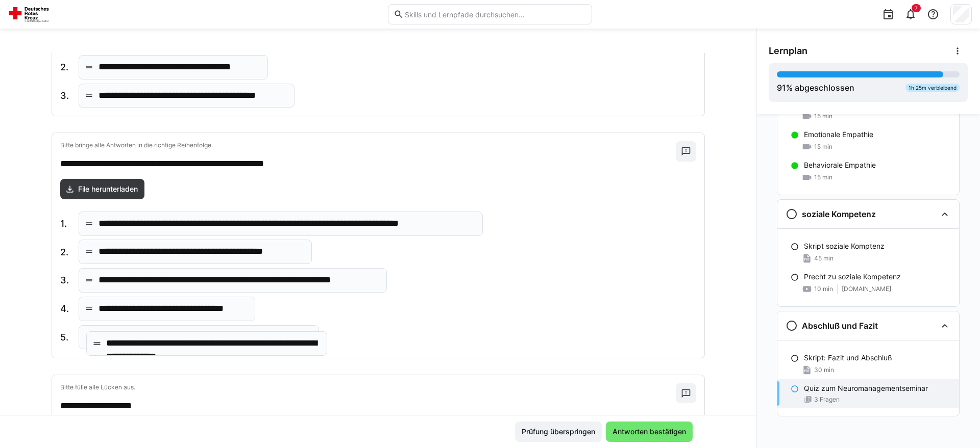
drag, startPoint x: 168, startPoint y: 257, endPoint x: 176, endPoint y: 347, distance: 91.1
click at [176, 347] on body "**********" at bounding box center [490, 224] width 980 height 448
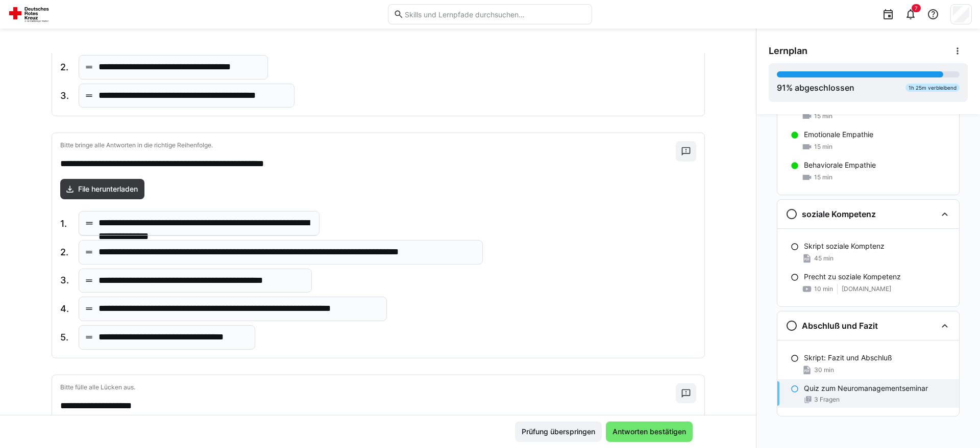
drag, startPoint x: 173, startPoint y: 338, endPoint x: 172, endPoint y: 204, distance: 134.7
click at [172, 204] on body "**********" at bounding box center [490, 224] width 980 height 448
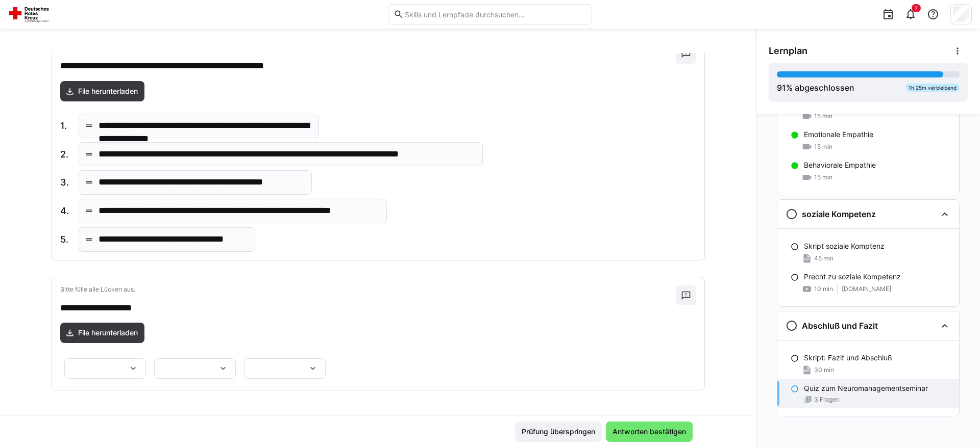
click at [326, 360] on div at bounding box center [285, 369] width 82 height 20
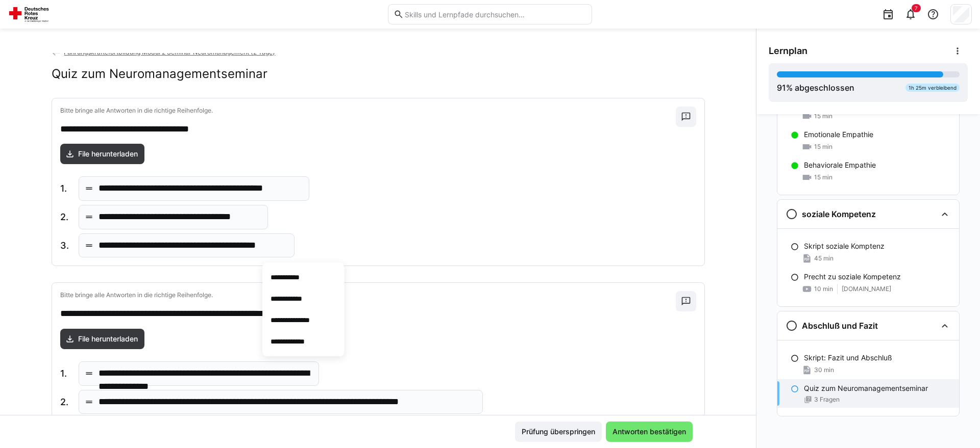
scroll to position [0, 0]
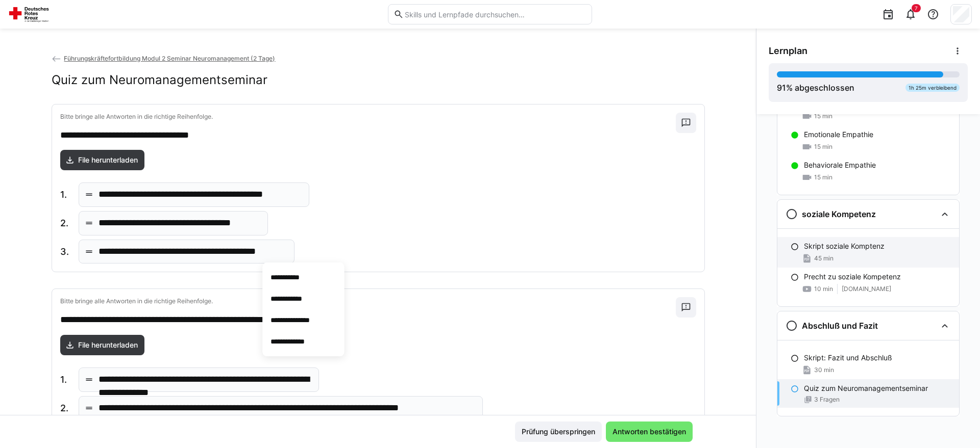
click at [888, 246] on div "Skript soziale Komptenz" at bounding box center [877, 246] width 147 height 10
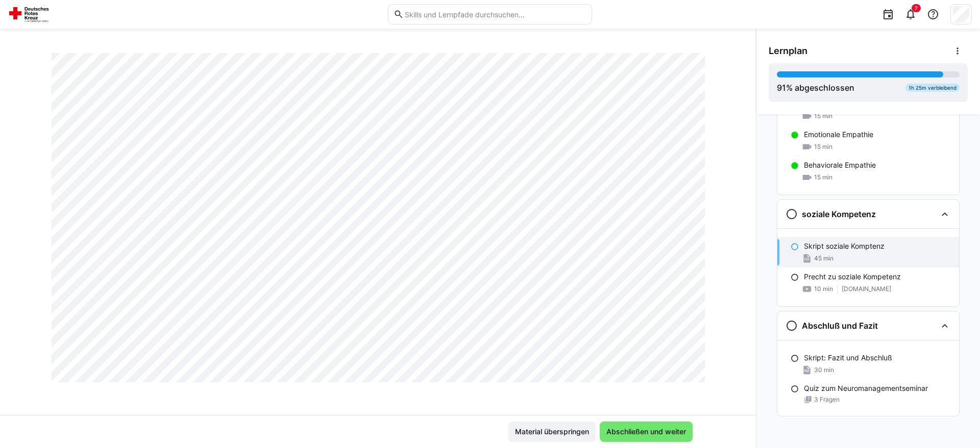
scroll to position [9964, 0]
click at [684, 434] on span "Abschließen und weiter" at bounding box center [646, 432] width 83 height 10
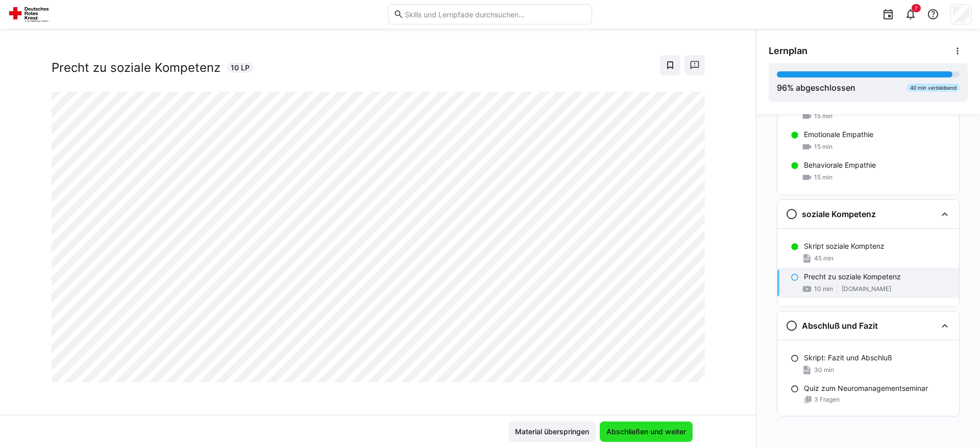
click at [676, 433] on span "Abschließen und weiter" at bounding box center [646, 432] width 83 height 10
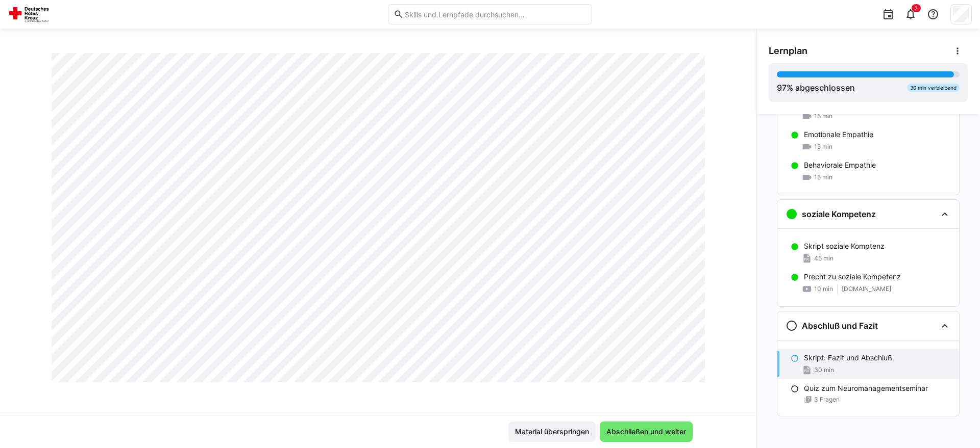
scroll to position [1006, 0]
click at [647, 436] on span "Abschließen und weiter" at bounding box center [646, 432] width 83 height 10
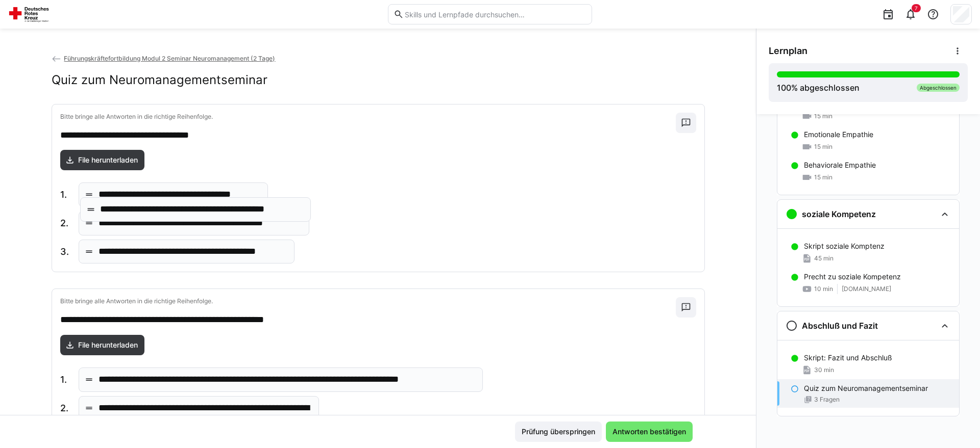
drag, startPoint x: 165, startPoint y: 220, endPoint x: 170, endPoint y: 187, distance: 33.1
click at [170, 187] on body "**********" at bounding box center [490, 224] width 980 height 448
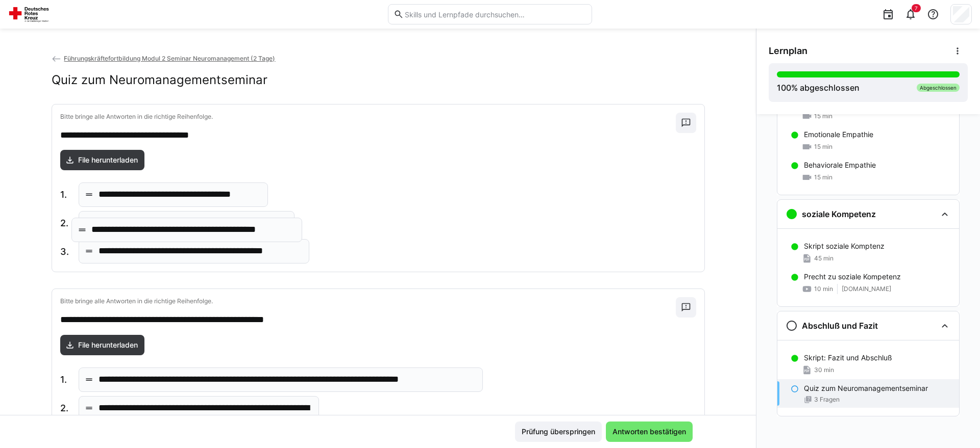
drag, startPoint x: 188, startPoint y: 207, endPoint x: 181, endPoint y: 242, distance: 35.5
click at [181, 242] on body "**********" at bounding box center [490, 224] width 980 height 448
drag, startPoint x: 167, startPoint y: 250, endPoint x: 167, endPoint y: 192, distance: 58.2
click at [167, 192] on body "**********" at bounding box center [490, 224] width 980 height 448
drag, startPoint x: 159, startPoint y: 243, endPoint x: 166, endPoint y: 177, distance: 66.1
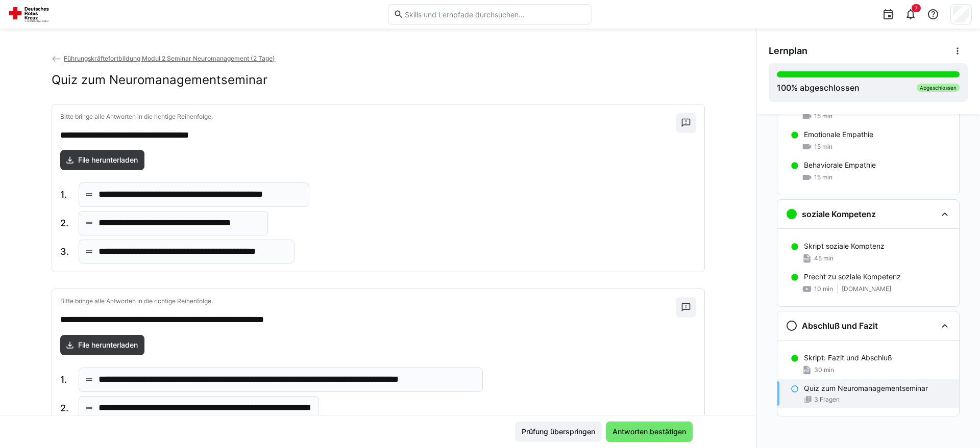
click at [166, 177] on body "**********" at bounding box center [490, 224] width 980 height 448
drag, startPoint x: 159, startPoint y: 228, endPoint x: 159, endPoint y: 175, distance: 52.6
click at [159, 175] on body "**********" at bounding box center [490, 224] width 980 height 448
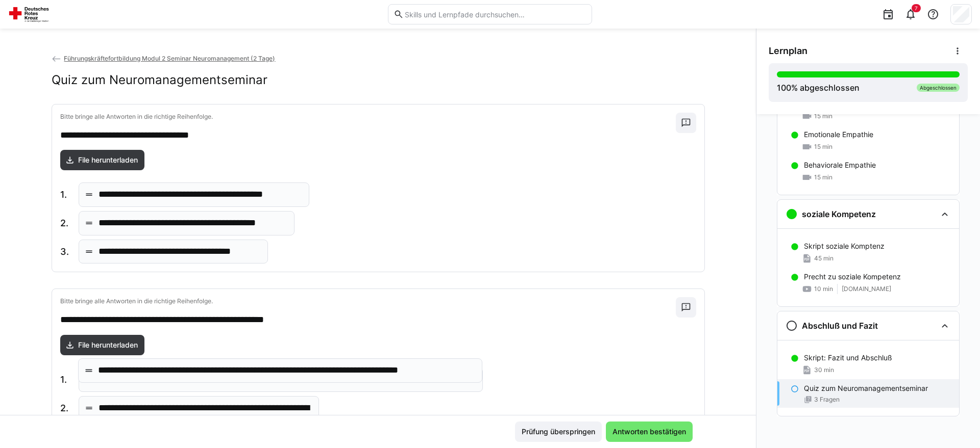
drag, startPoint x: 160, startPoint y: 388, endPoint x: 160, endPoint y: 354, distance: 34.2
click at [160, 354] on body "**********" at bounding box center [490, 224] width 980 height 448
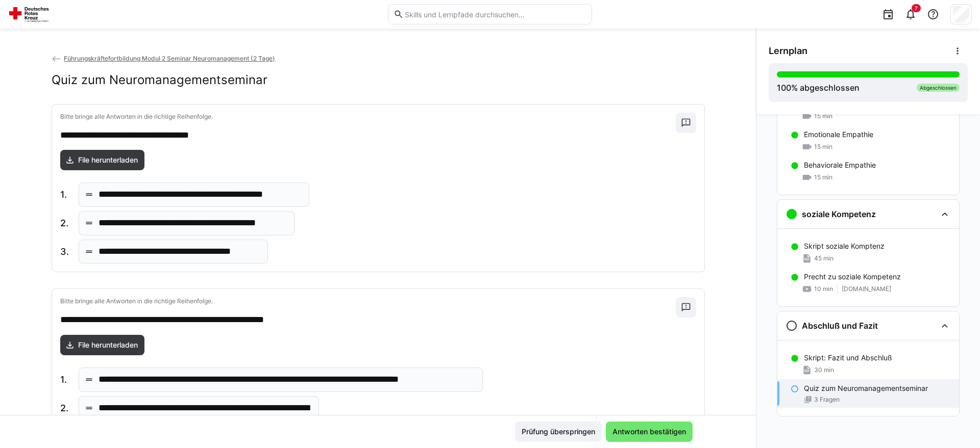
scroll to position [208, 0]
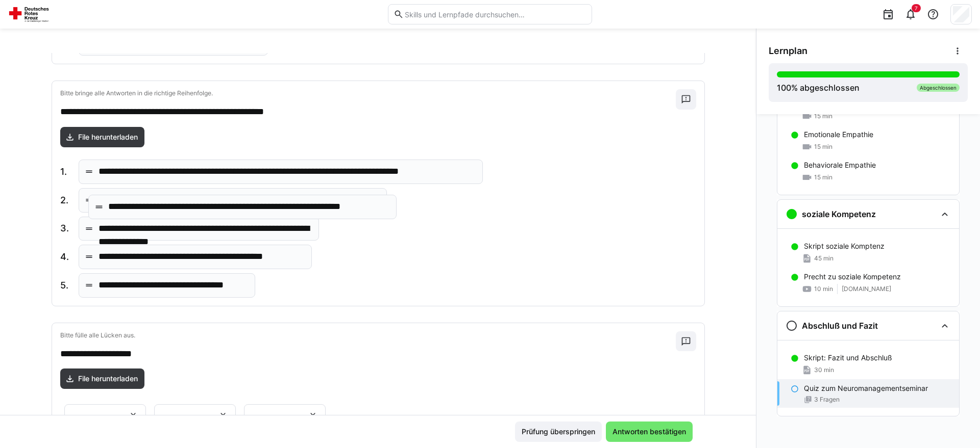
drag, startPoint x: 185, startPoint y: 247, endPoint x: 195, endPoint y: 196, distance: 51.4
click at [195, 196] on body "**********" at bounding box center [490, 224] width 980 height 448
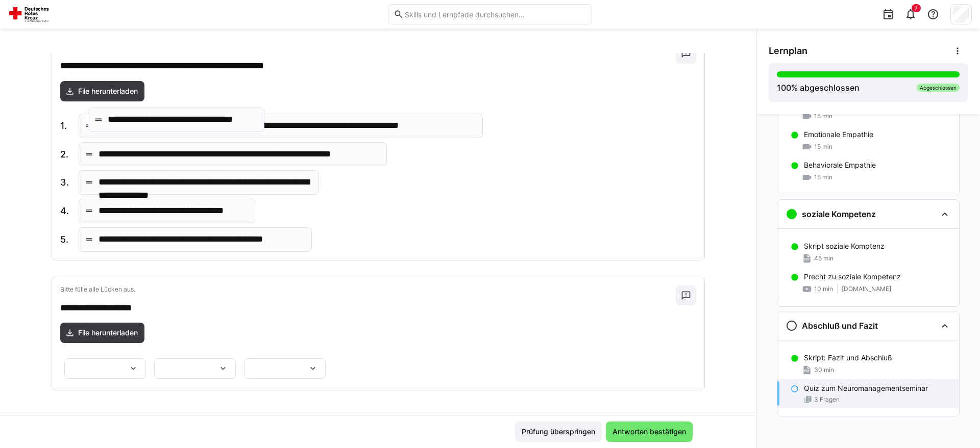
drag, startPoint x: 170, startPoint y: 170, endPoint x: 179, endPoint y: 124, distance: 46.8
click at [179, 124] on body "**********" at bounding box center [490, 224] width 980 height 448
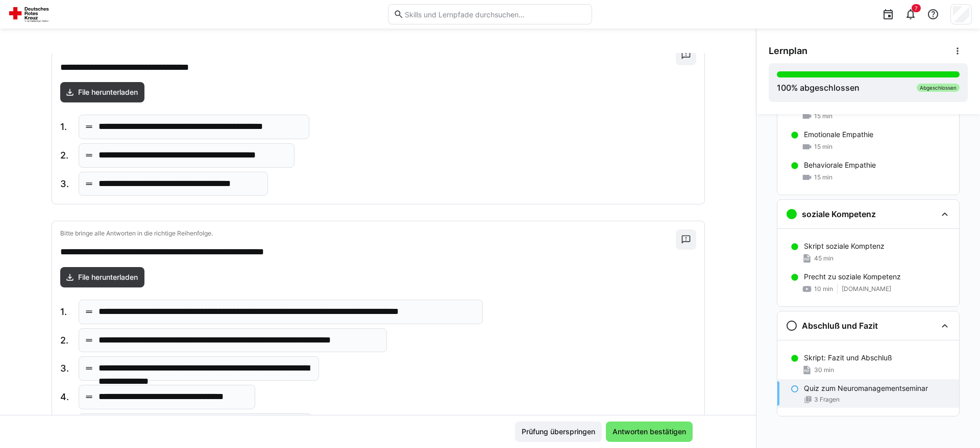
scroll to position [0, 0]
